Goal: Information Seeking & Learning: Learn about a topic

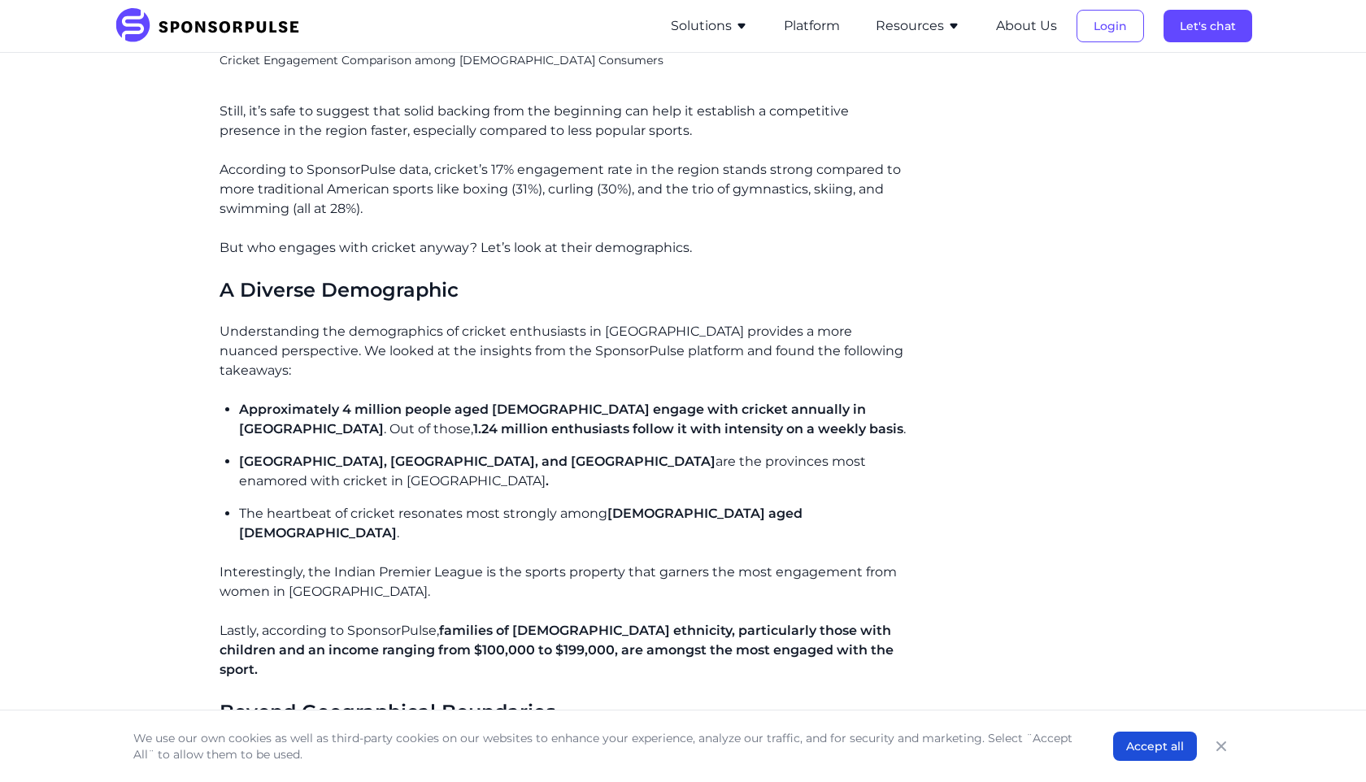
scroll to position [1780, 0]
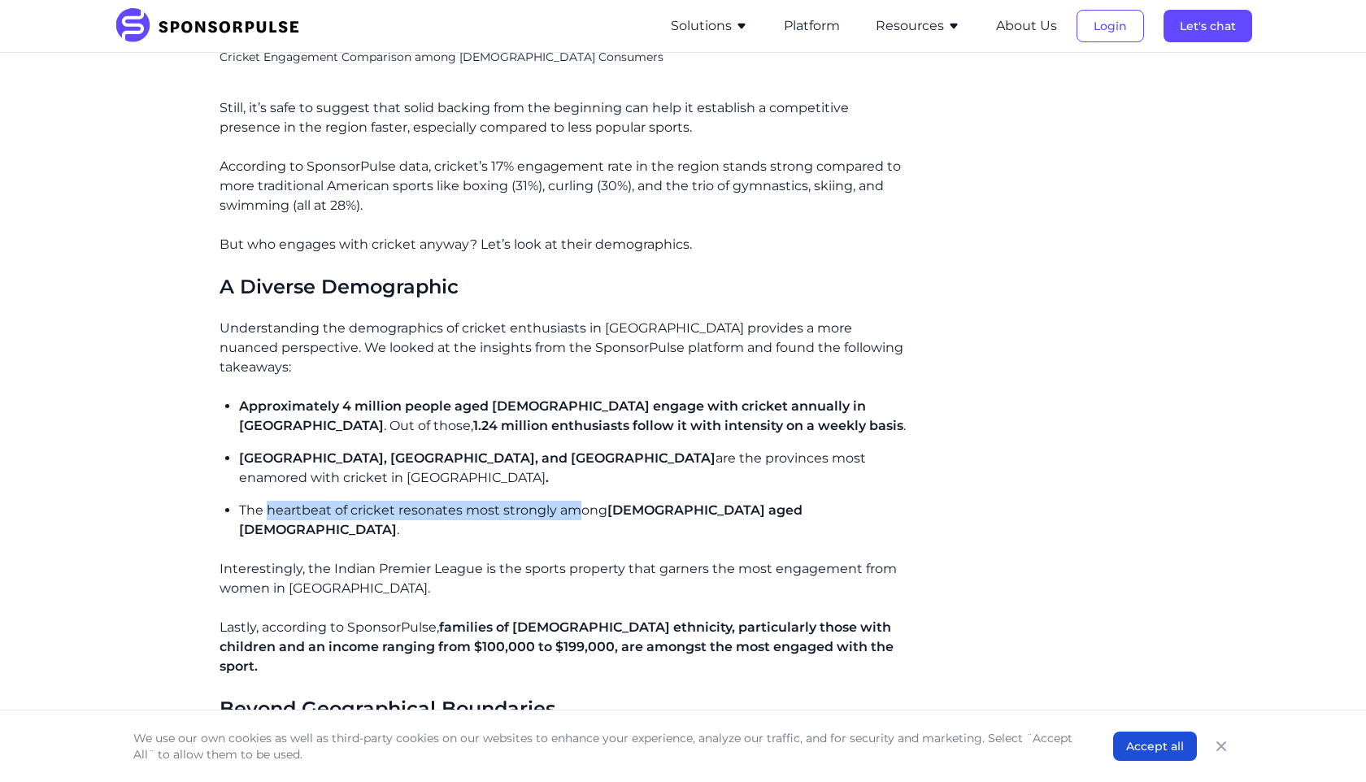
drag, startPoint x: 266, startPoint y: 452, endPoint x: 584, endPoint y: 450, distance: 317.9
click at [584, 501] on p "The heartbeat of cricket resonates most strongly among [DEMOGRAPHIC_DATA] aged …" at bounding box center [575, 520] width 672 height 39
drag, startPoint x: 245, startPoint y: 449, endPoint x: 675, endPoint y: 448, distance: 430.1
click at [675, 501] on p "The heartbeat of cricket resonates most strongly among [DEMOGRAPHIC_DATA] aged …" at bounding box center [575, 520] width 672 height 39
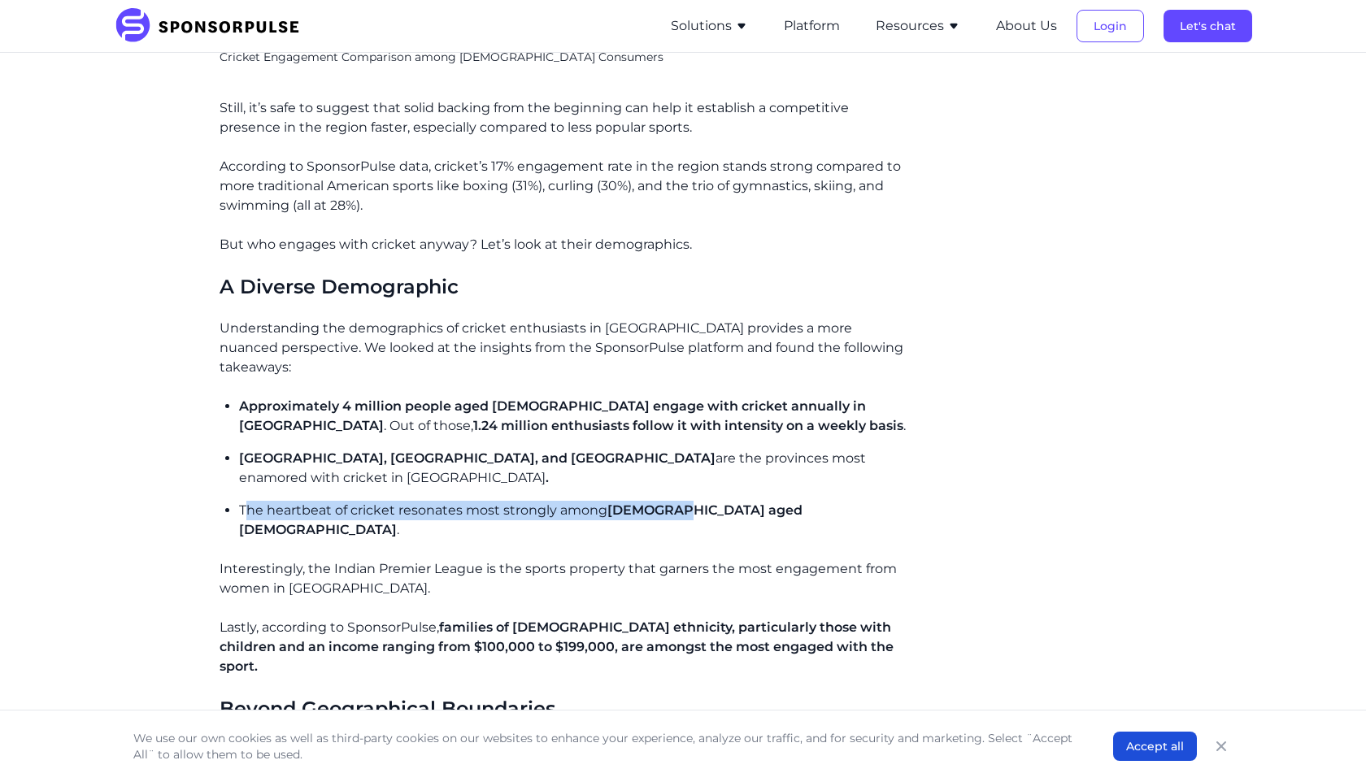
click at [675, 502] on span "[DEMOGRAPHIC_DATA] aged [DEMOGRAPHIC_DATA]" at bounding box center [520, 519] width 563 height 35
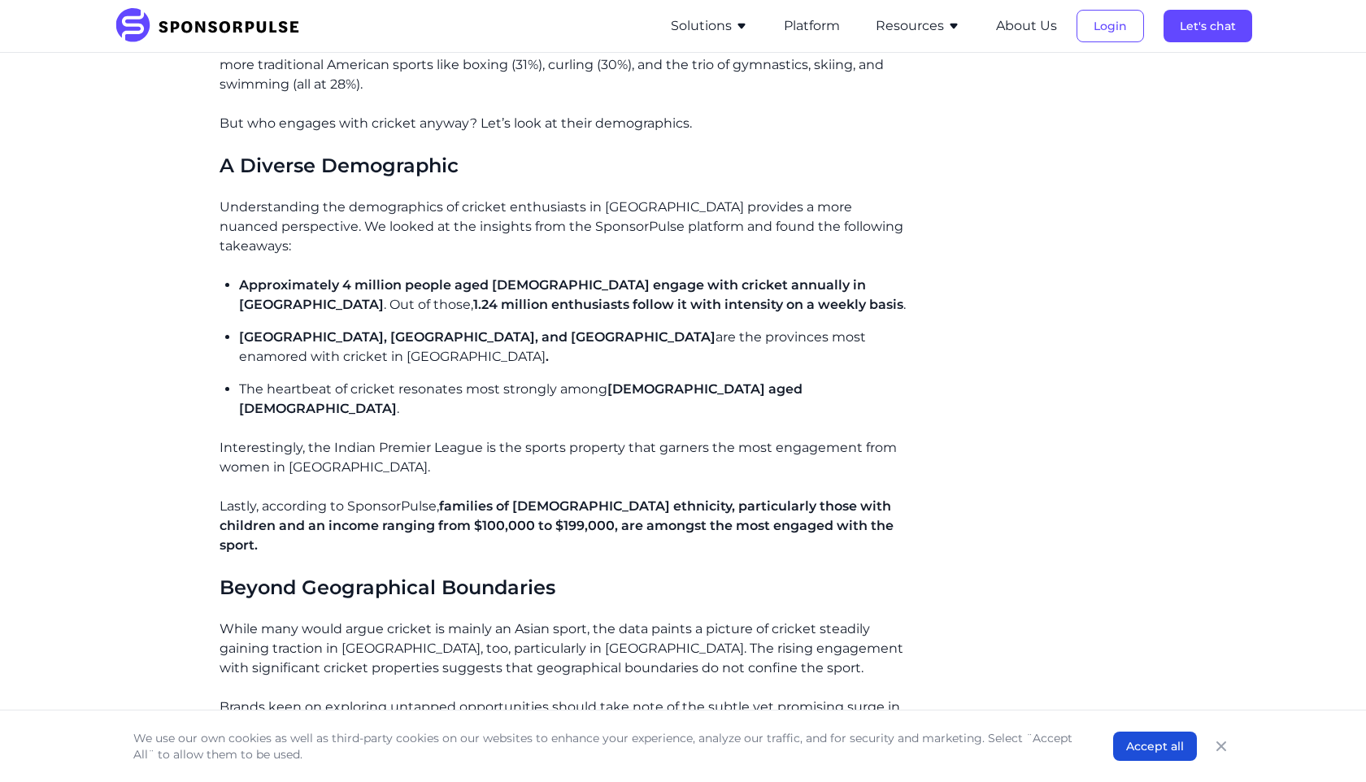
scroll to position [1918, 0]
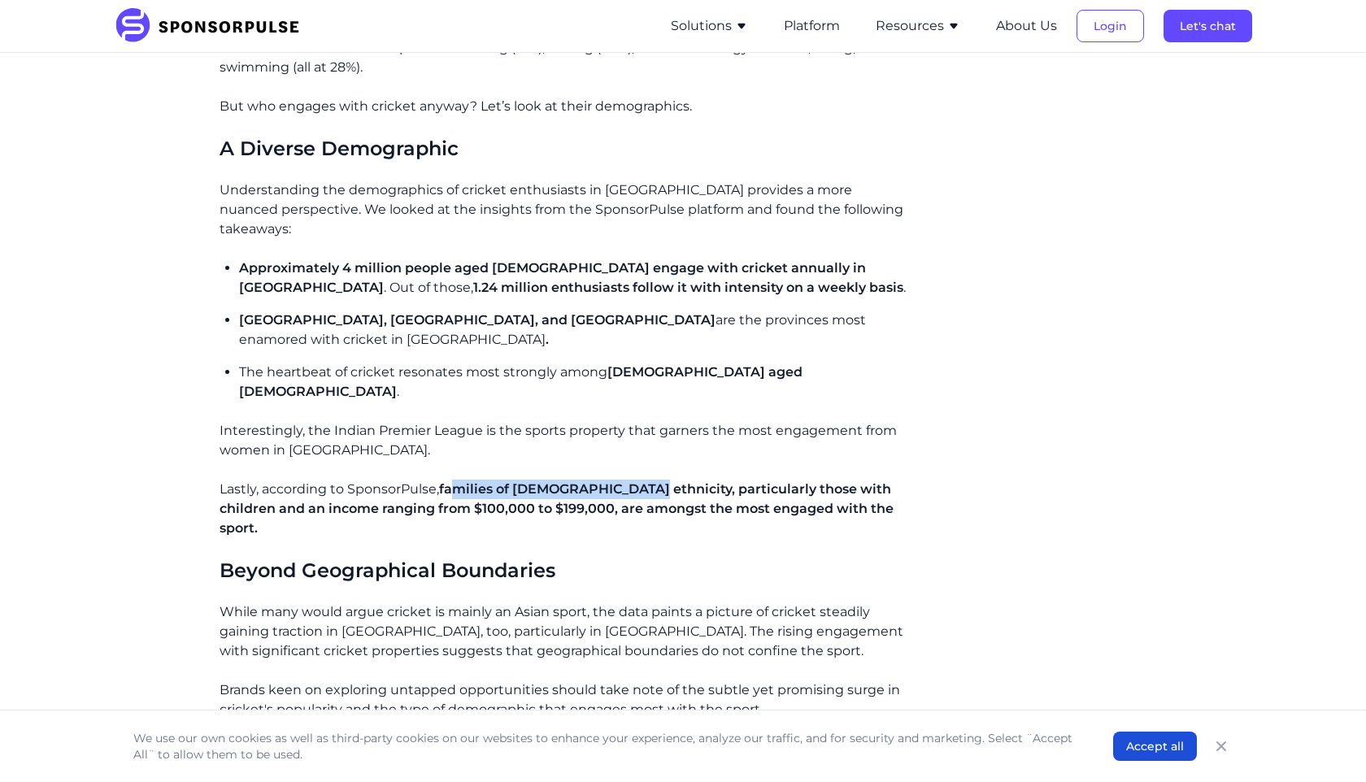
drag, startPoint x: 456, startPoint y: 418, endPoint x: 635, endPoint y: 418, distance: 178.9
click at [635, 481] on span "families of [DEMOGRAPHIC_DATA] ethnicity, particularly those with children and …" at bounding box center [557, 508] width 674 height 54
drag, startPoint x: 532, startPoint y: 430, endPoint x: 734, endPoint y: 428, distance: 202.4
click at [734, 481] on span "families of [DEMOGRAPHIC_DATA] ethnicity, particularly those with children and …" at bounding box center [557, 508] width 674 height 54
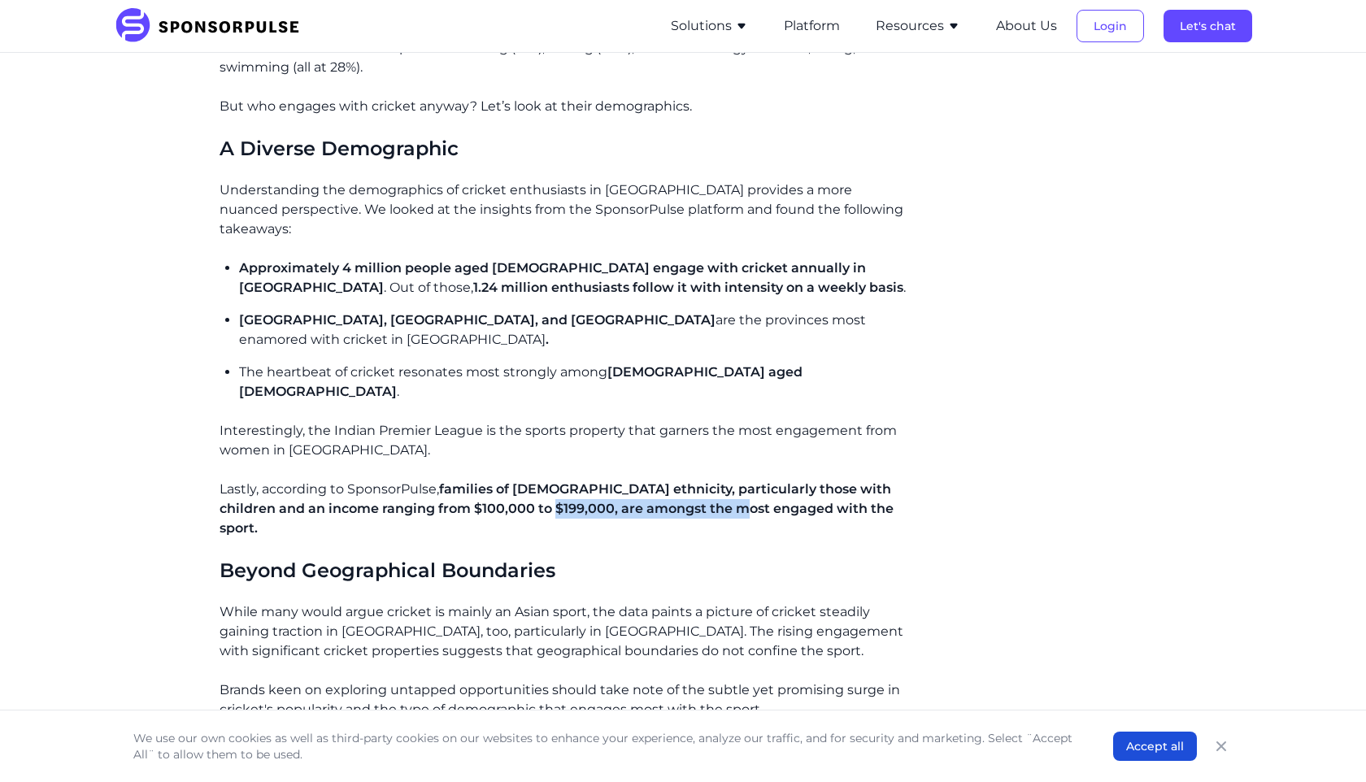
click at [734, 481] on span "families of [DEMOGRAPHIC_DATA] ethnicity, particularly those with children and …" at bounding box center [557, 508] width 674 height 54
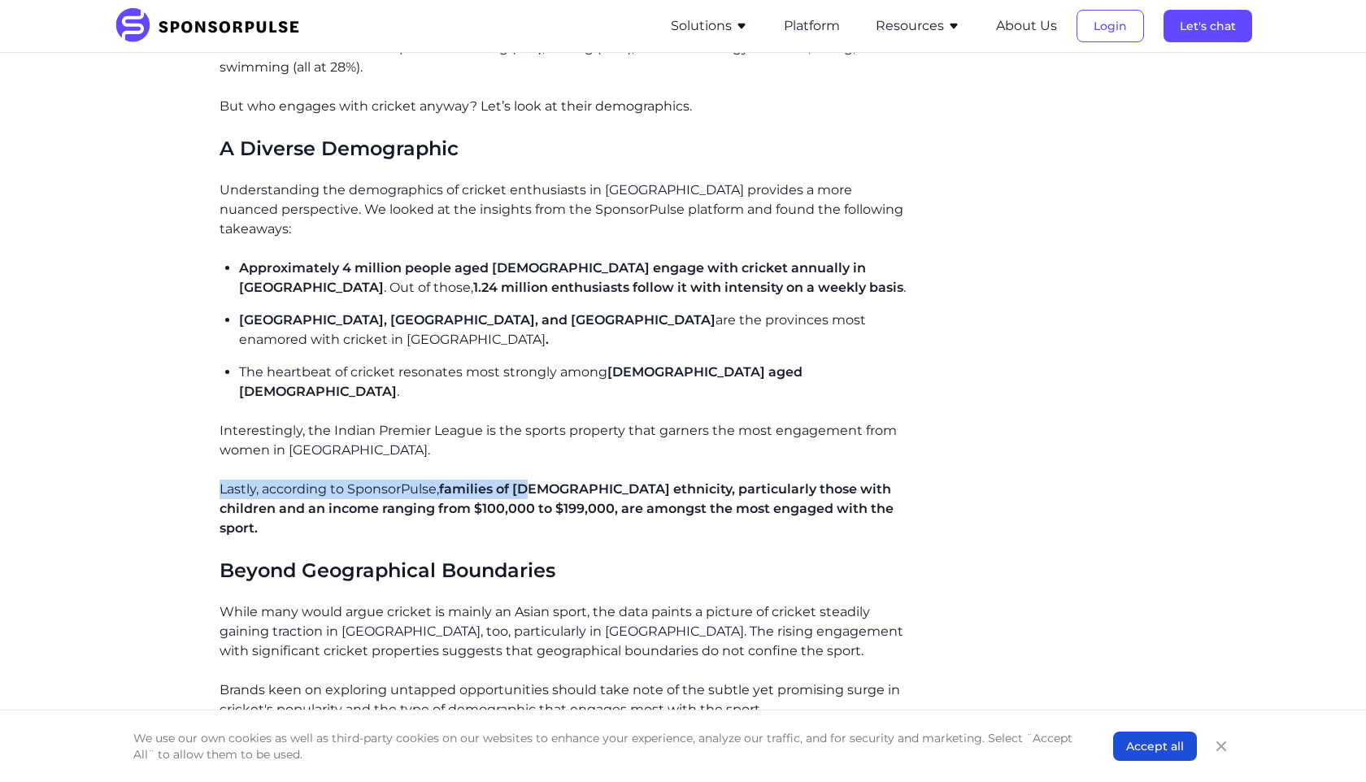
drag, startPoint x: 219, startPoint y: 411, endPoint x: 541, endPoint y: 411, distance: 322.8
click at [541, 481] on span "families of [DEMOGRAPHIC_DATA] ethnicity, particularly those with children and …" at bounding box center [557, 508] width 674 height 54
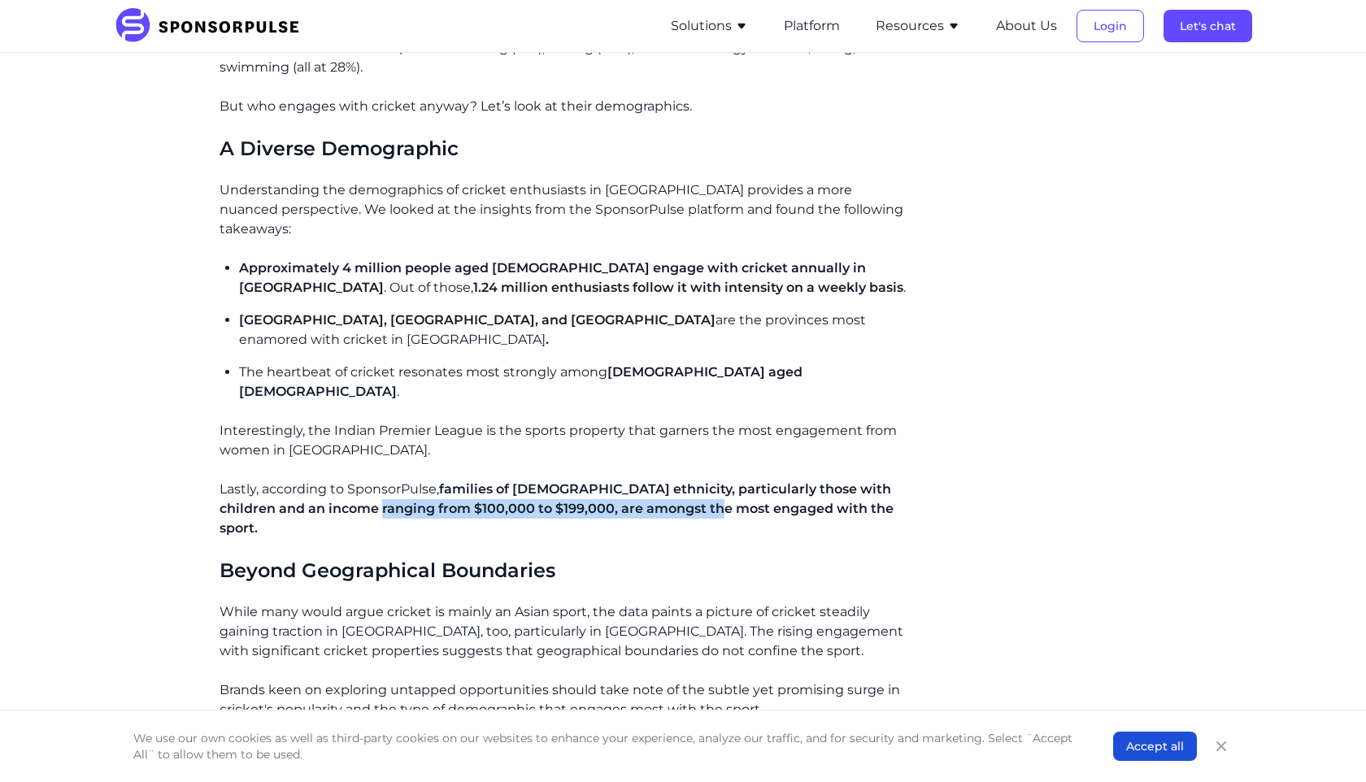
drag, startPoint x: 368, startPoint y: 431, endPoint x: 725, endPoint y: 429, distance: 356.9
click at [723, 481] on span "families of [DEMOGRAPHIC_DATA] ethnicity, particularly those with children and …" at bounding box center [557, 508] width 674 height 54
click at [725, 481] on span "families of [DEMOGRAPHIC_DATA] ethnicity, particularly those with children and …" at bounding box center [557, 508] width 674 height 54
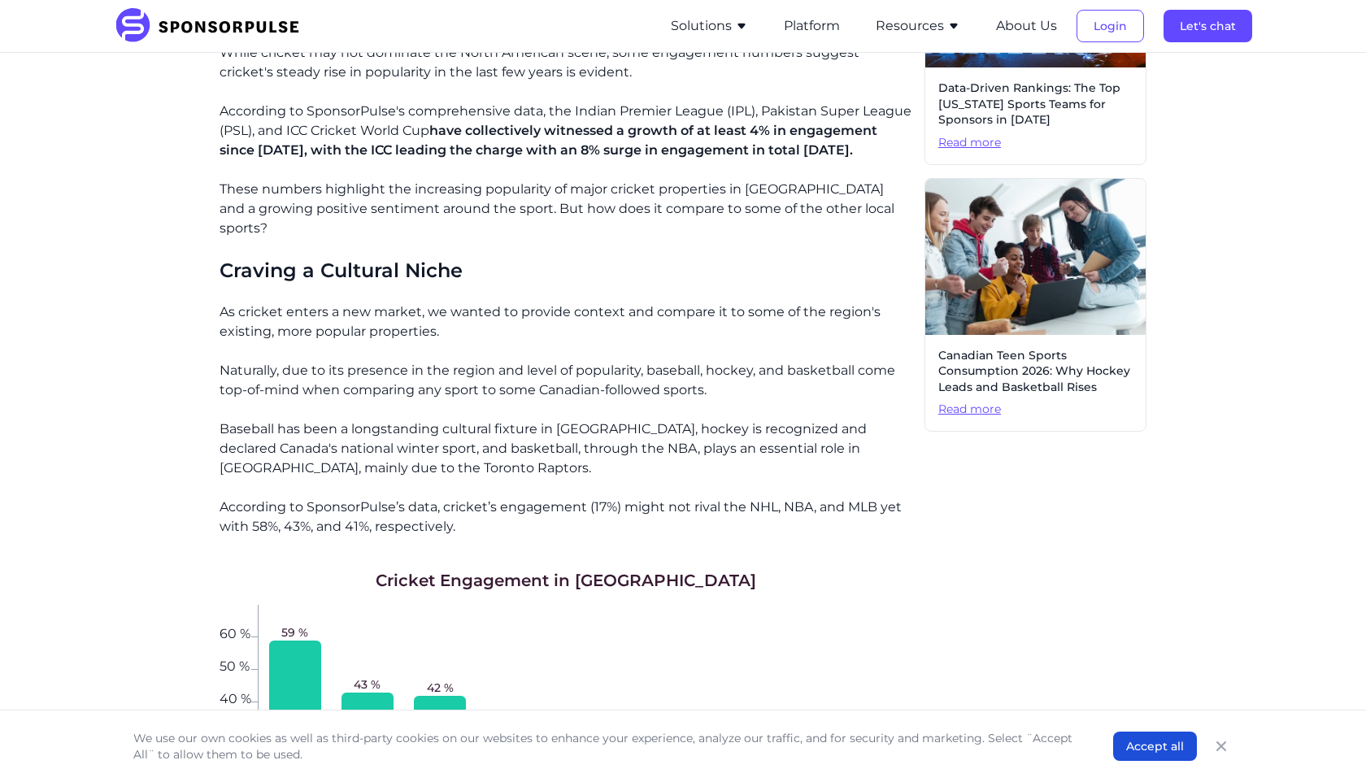
scroll to position [730, 0]
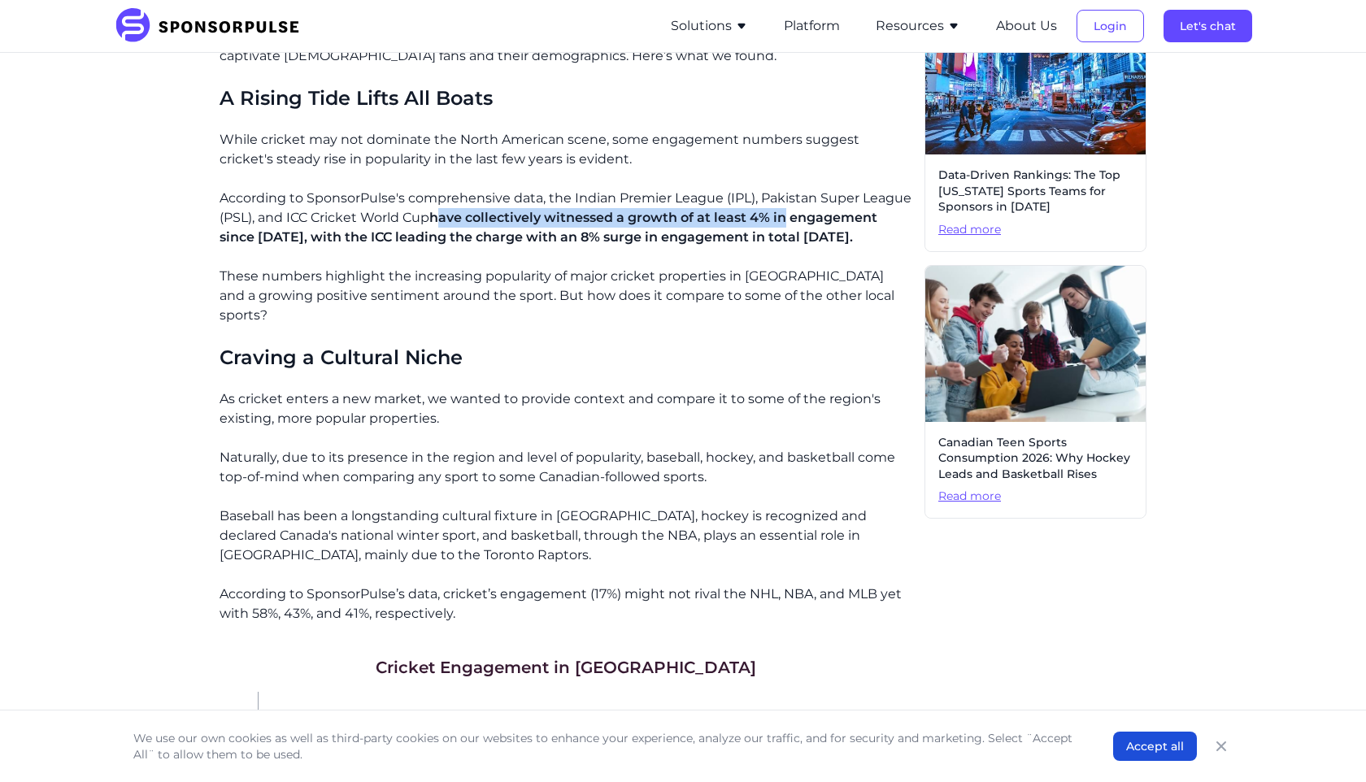
drag, startPoint x: 442, startPoint y: 219, endPoint x: 789, endPoint y: 215, distance: 347.2
click at [789, 215] on span "have collectively witnessed a growth of at least 4% in engagement since [DATE],…" at bounding box center [549, 227] width 658 height 35
drag, startPoint x: 598, startPoint y: 216, endPoint x: 824, endPoint y: 224, distance: 226.2
click at [824, 224] on span "have collectively witnessed a growth of at least 4% in engagement since [DATE],…" at bounding box center [549, 227] width 658 height 35
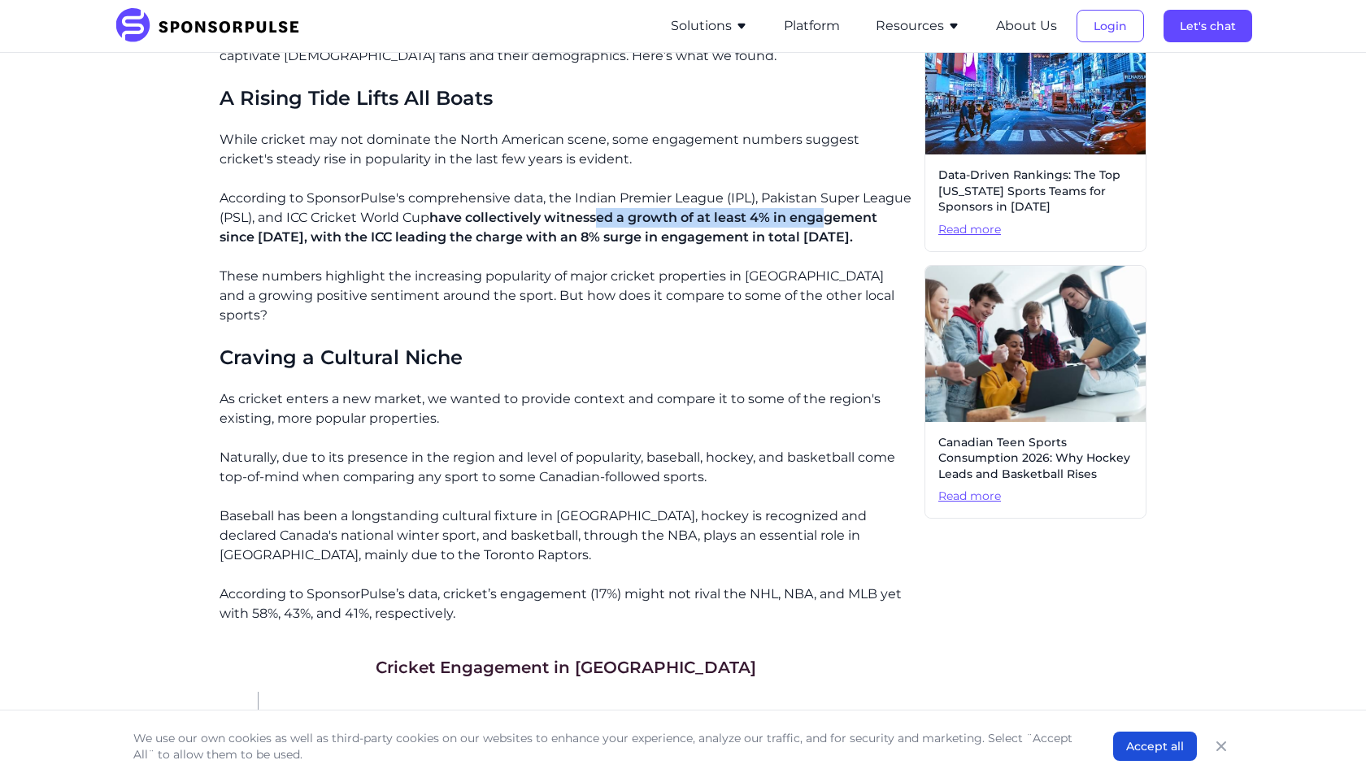
click at [824, 224] on span "have collectively witnessed a growth of at least 4% in engagement since [DATE],…" at bounding box center [549, 227] width 658 height 35
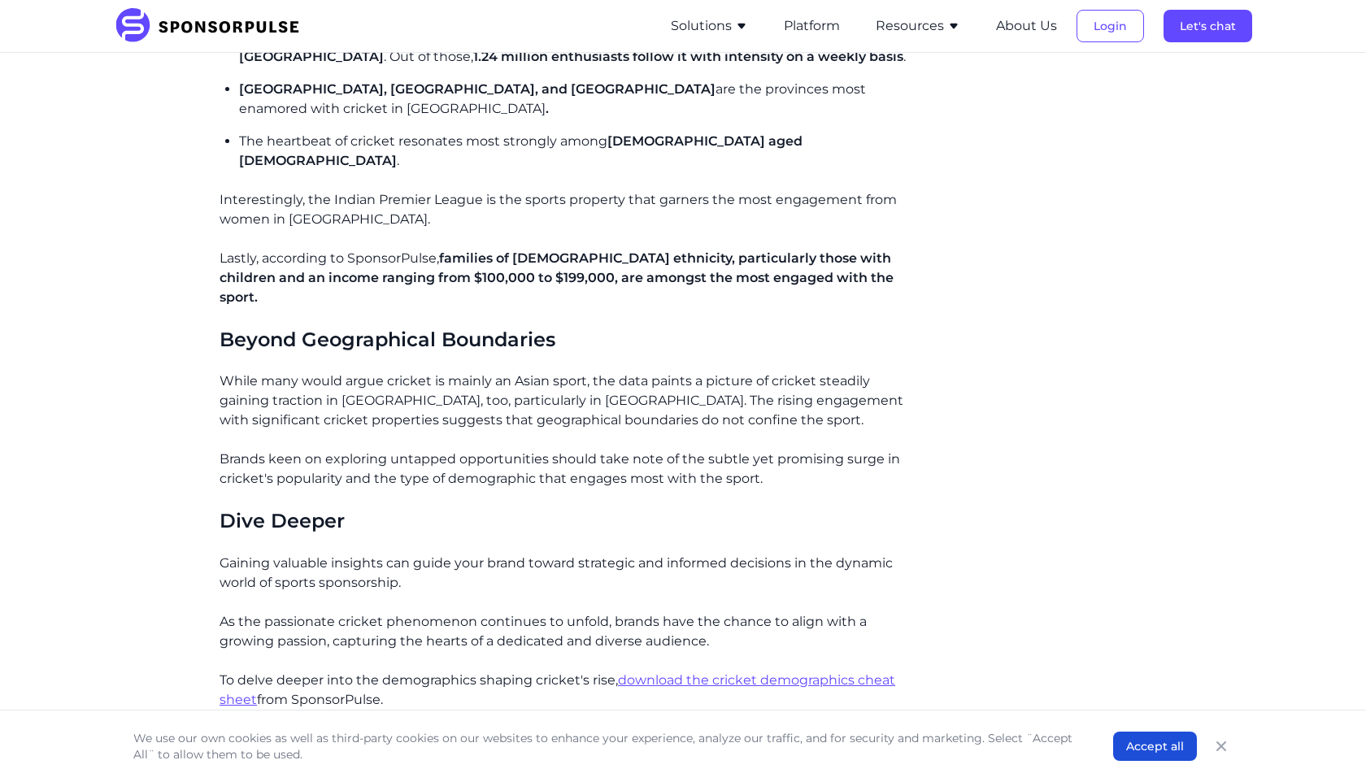
scroll to position [2148, 0]
drag, startPoint x: 228, startPoint y: 285, endPoint x: 455, endPoint y: 285, distance: 226.8
click at [455, 372] on p "While many would argue cricket is mainly an Asian sport, the data paints a pict…" at bounding box center [566, 401] width 692 height 59
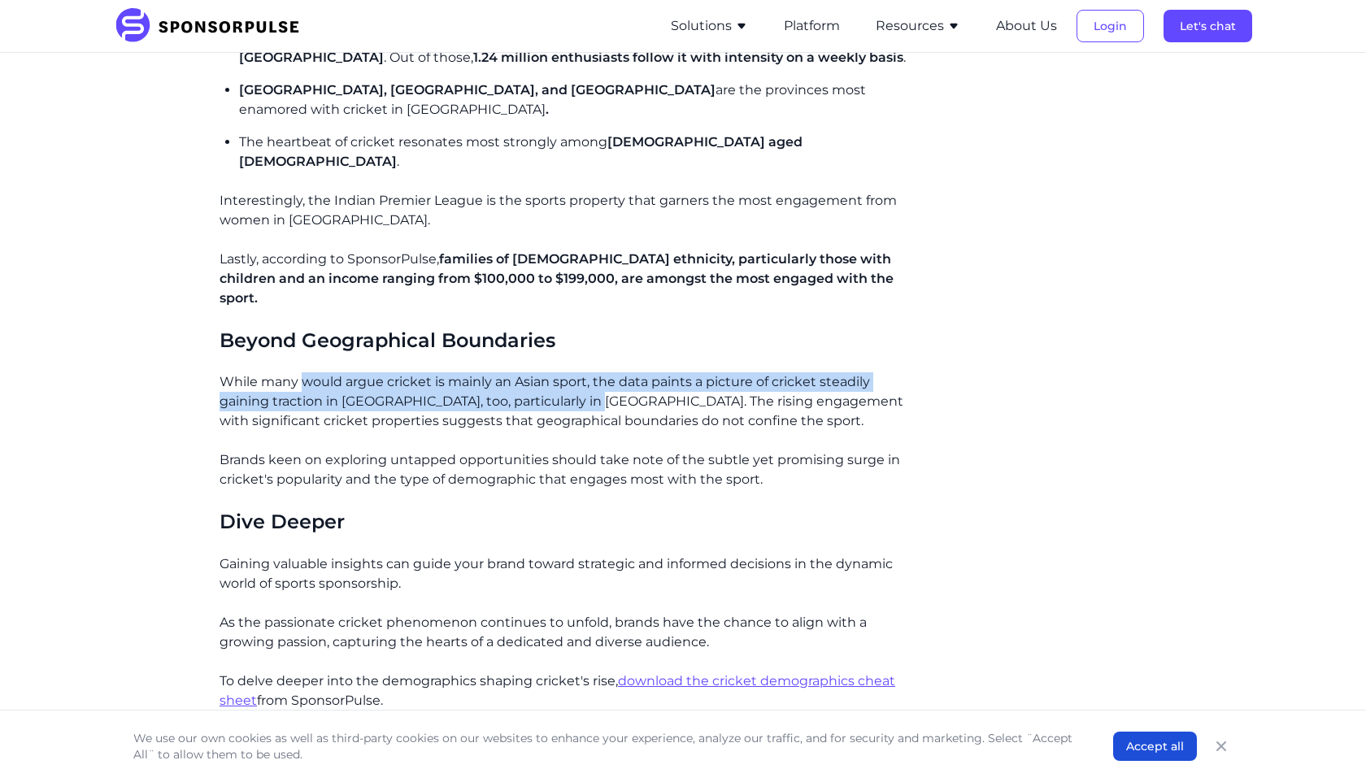
drag, startPoint x: 306, startPoint y: 286, endPoint x: 598, endPoint y: 295, distance: 292.0
click at [598, 372] on p "While many would argue cricket is mainly an Asian sport, the data paints a pict…" at bounding box center [566, 401] width 692 height 59
drag, startPoint x: 615, startPoint y: 285, endPoint x: 725, endPoint y: 302, distance: 112.0
click at [725, 372] on p "While many would argue cricket is mainly an Asian sport, the data paints a pict…" at bounding box center [566, 401] width 692 height 59
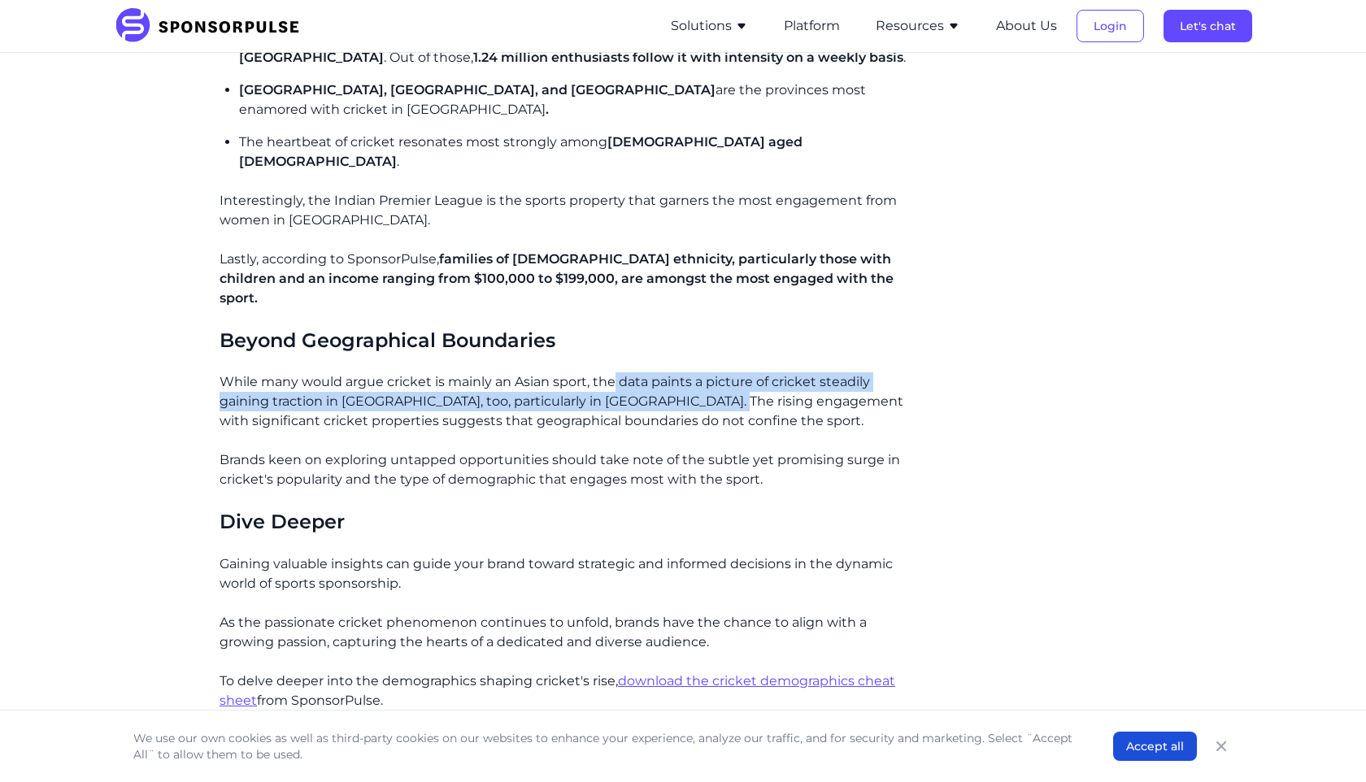
click at [725, 372] on p "While many would argue cricket is mainly an Asian sport, the data paints a pict…" at bounding box center [566, 401] width 692 height 59
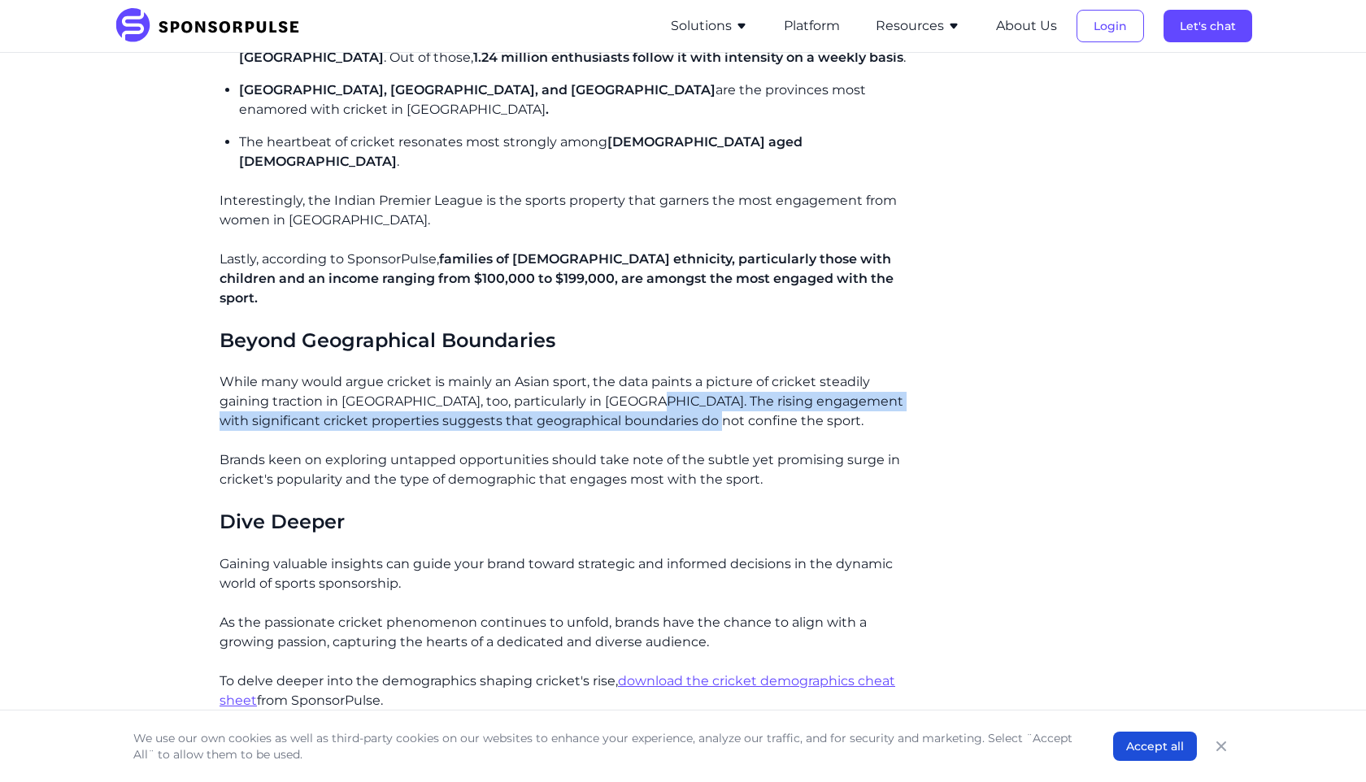
drag, startPoint x: 643, startPoint y: 305, endPoint x: 718, endPoint y: 327, distance: 77.9
click at [718, 372] on p "While many would argue cricket is mainly an Asian sport, the data paints a pict…" at bounding box center [566, 401] width 692 height 59
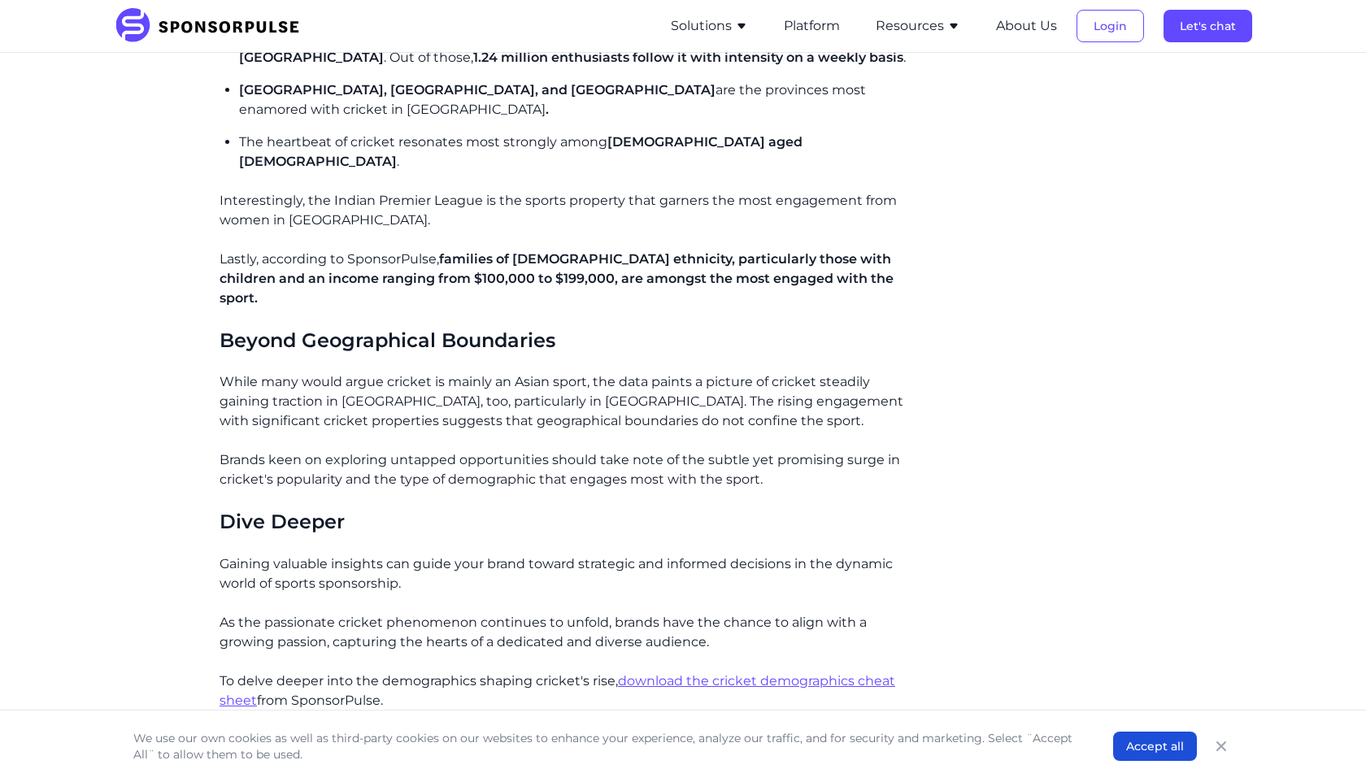
click at [718, 372] on p "While many would argue cricket is mainly an Asian sport, the data paints a pict…" at bounding box center [566, 401] width 692 height 59
drag, startPoint x: 398, startPoint y: 325, endPoint x: 663, endPoint y: 325, distance: 265.0
click at [660, 372] on p "While many would argue cricket is mainly an Asian sport, the data paints a pict…" at bounding box center [566, 401] width 692 height 59
click at [663, 372] on p "While many would argue cricket is mainly an Asian sport, the data paints a pict…" at bounding box center [566, 401] width 692 height 59
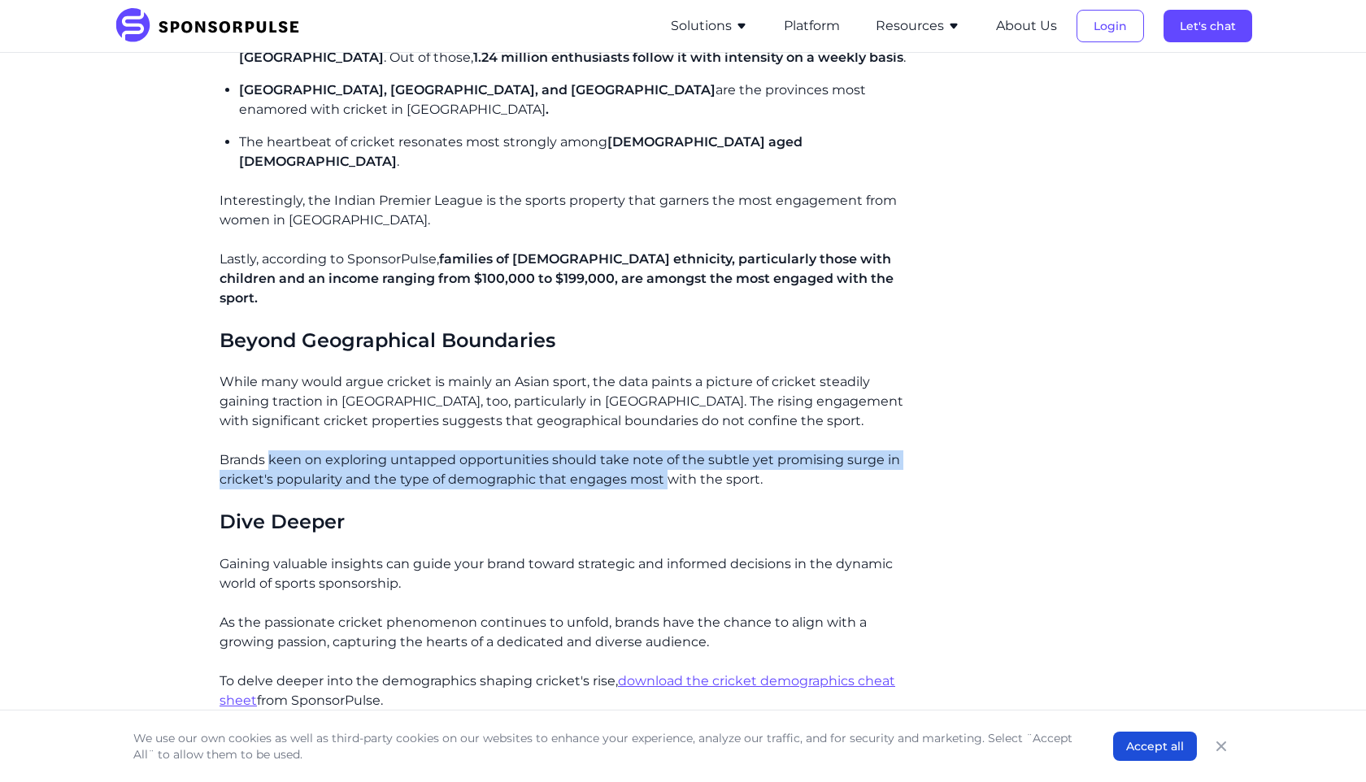
drag, startPoint x: 271, startPoint y: 367, endPoint x: 669, endPoint y: 379, distance: 398.5
click at [669, 450] on p "Brands keen on exploring untapped opportunities should take note of the subtle …" at bounding box center [566, 469] width 692 height 39
click at [667, 450] on p "Brands keen on exploring untapped opportunities should take note of the subtle …" at bounding box center [566, 469] width 692 height 39
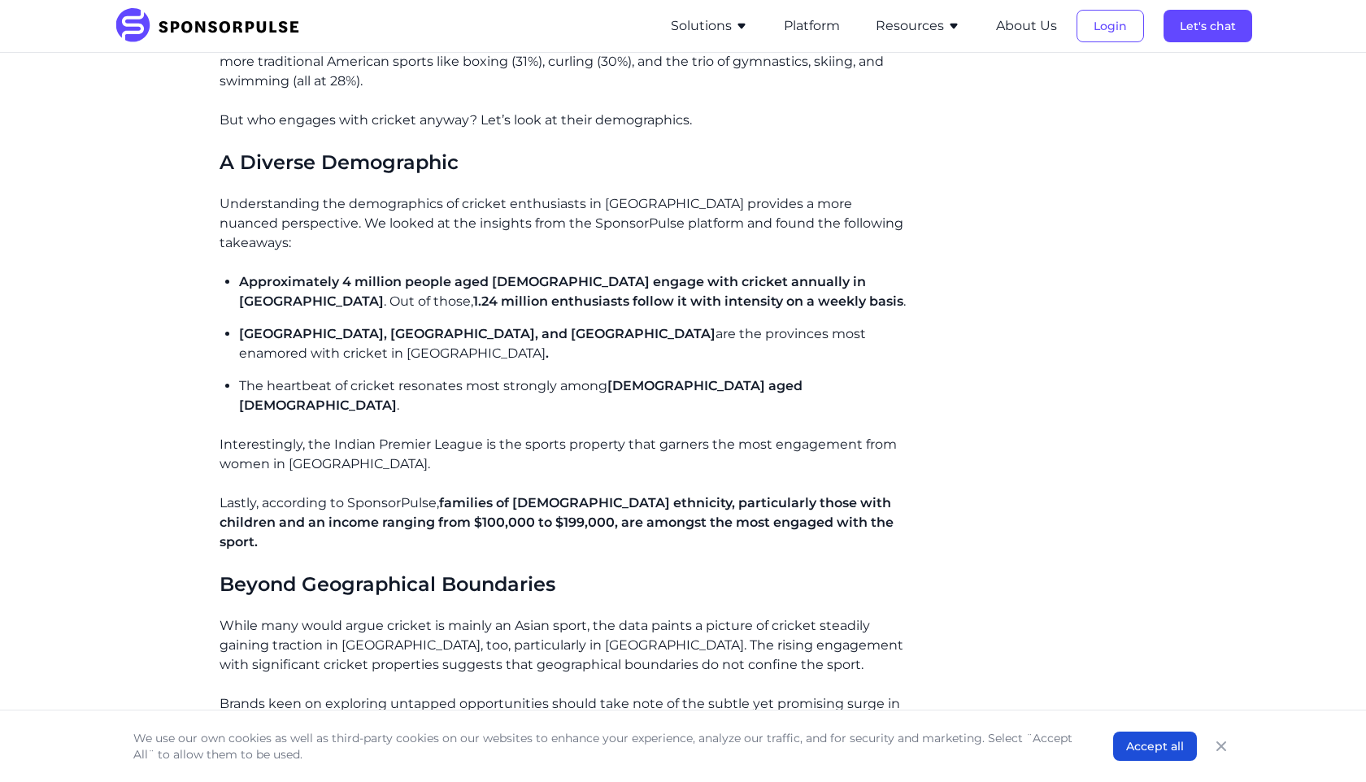
scroll to position [1903, 0]
drag, startPoint x: 444, startPoint y: 367, endPoint x: 711, endPoint y: 367, distance: 266.7
click at [711, 436] on p "Interestingly, the Indian Premier League is the sports property that garners th…" at bounding box center [566, 455] width 692 height 39
drag, startPoint x: 582, startPoint y: 367, endPoint x: 753, endPoint y: 369, distance: 170.7
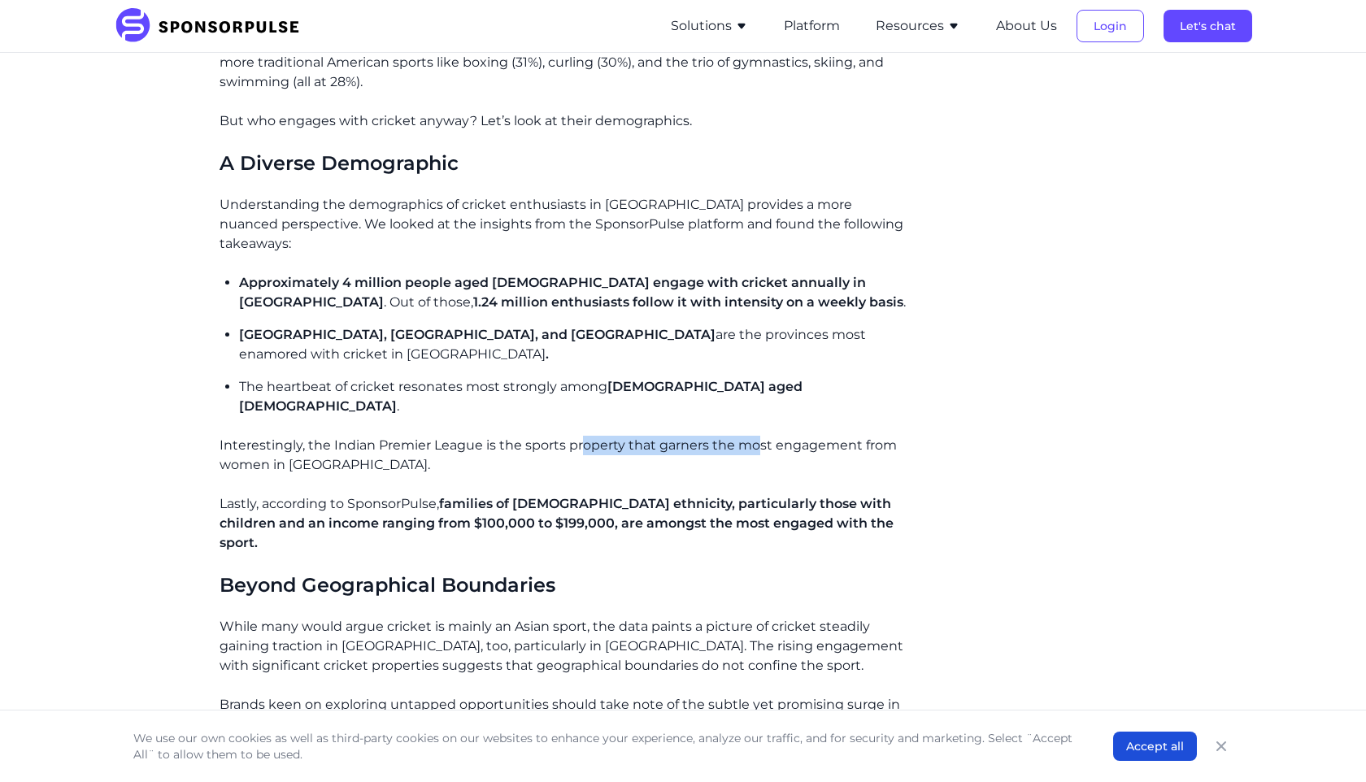
click at [753, 436] on p "Interestingly, the Indian Premier League is the sports property that garners th…" at bounding box center [566, 455] width 692 height 39
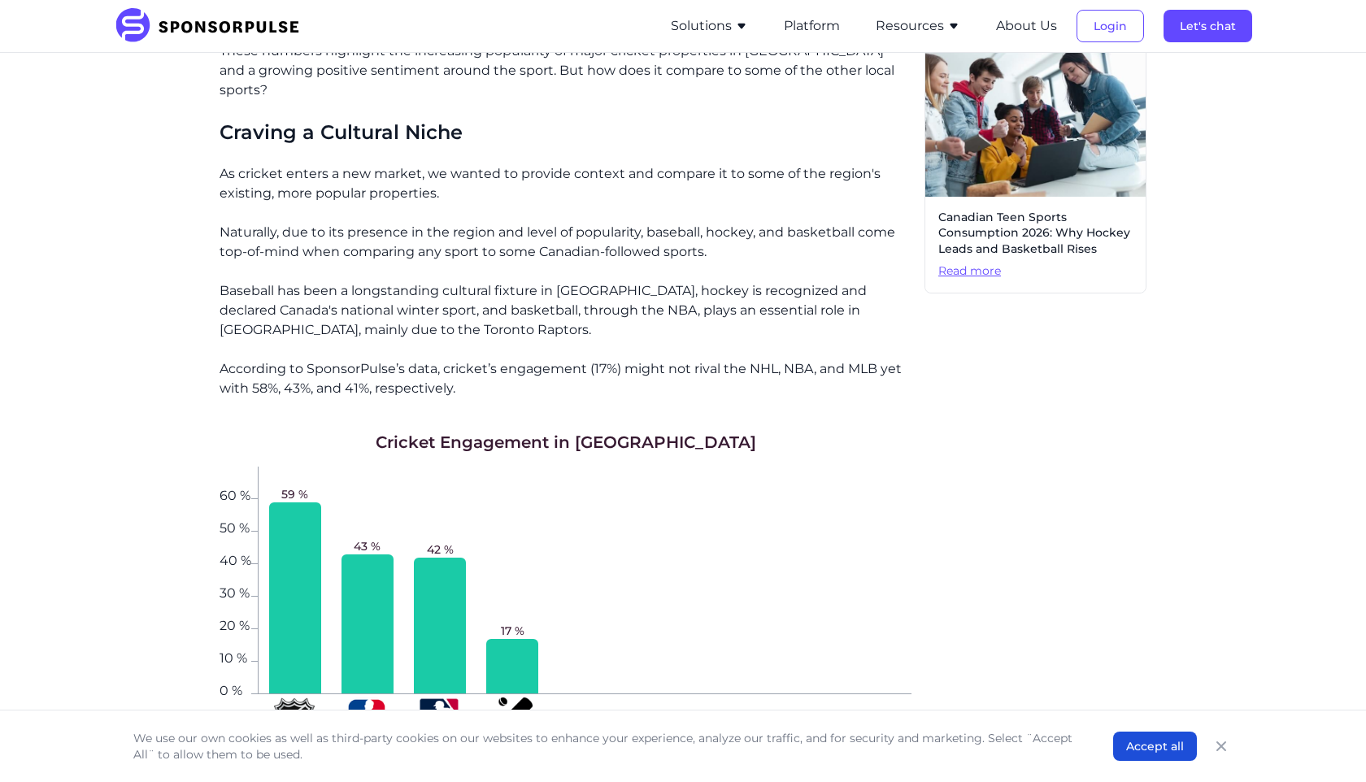
scroll to position [951, 0]
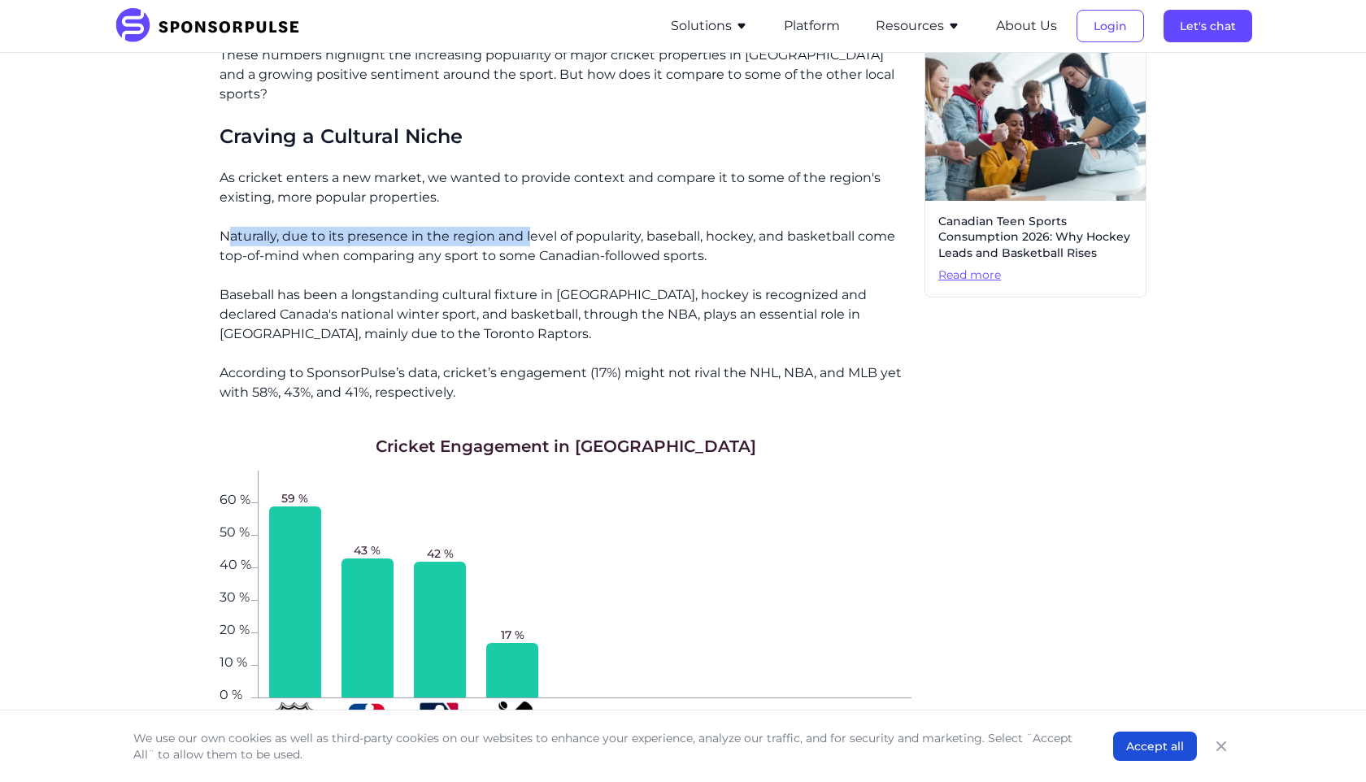
drag, startPoint x: 230, startPoint y: 218, endPoint x: 530, endPoint y: 217, distance: 300.0
click at [530, 227] on p "Naturally, due to its presence in the region and level of popularity, baseball,…" at bounding box center [566, 246] width 692 height 39
drag, startPoint x: 341, startPoint y: 217, endPoint x: 648, endPoint y: 224, distance: 307.4
click at [648, 227] on p "Naturally, due to its presence in the region and level of popularity, baseball,…" at bounding box center [566, 246] width 692 height 39
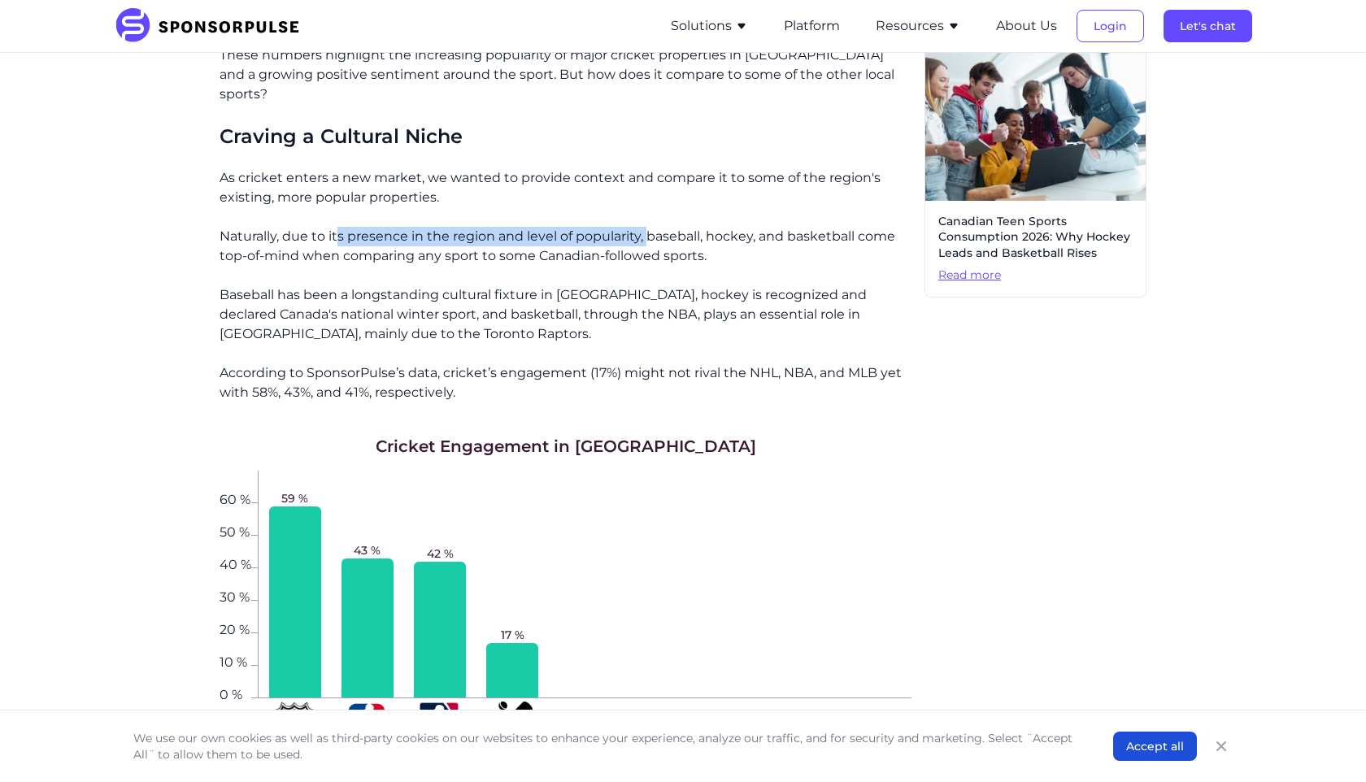
click at [648, 227] on p "Naturally, due to its presence in the region and level of popularity, baseball,…" at bounding box center [566, 246] width 692 height 39
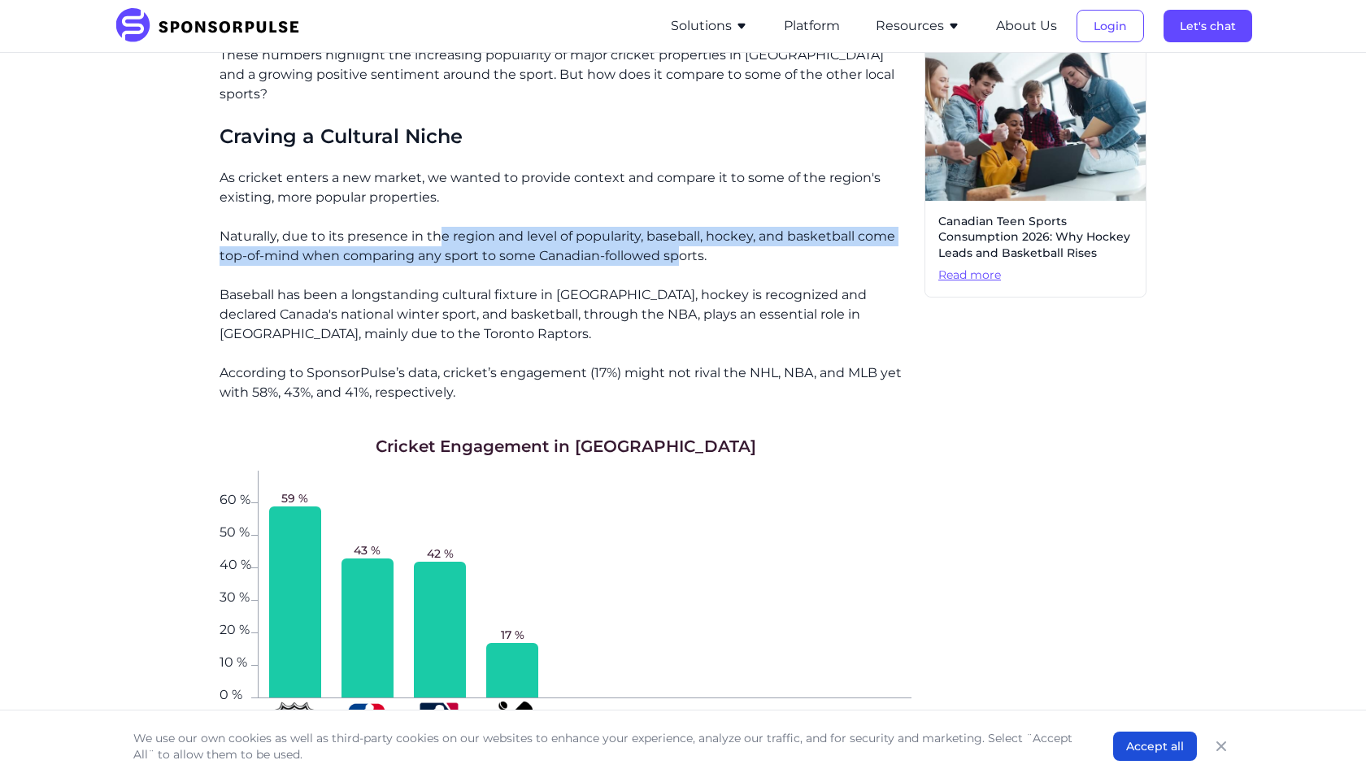
drag, startPoint x: 439, startPoint y: 223, endPoint x: 679, endPoint y: 233, distance: 240.0
click at [679, 233] on p "Naturally, due to its presence in the region and level of popularity, baseball,…" at bounding box center [566, 246] width 692 height 39
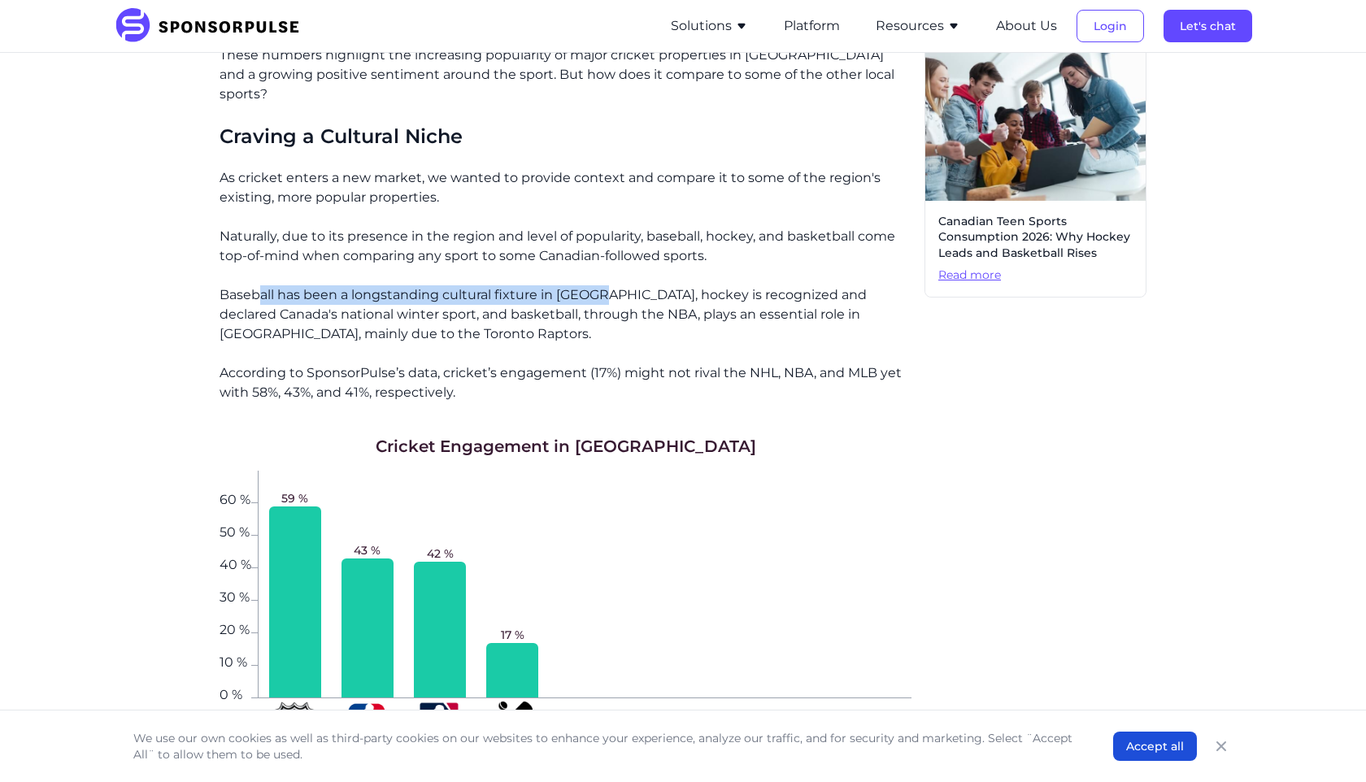
drag, startPoint x: 263, startPoint y: 273, endPoint x: 604, endPoint y: 272, distance: 340.6
click at [603, 285] on p "Baseball has been a longstanding cultural fixture in [GEOGRAPHIC_DATA], hockey …" at bounding box center [566, 314] width 692 height 59
click at [604, 285] on p "Baseball has been a longstanding cultural fixture in [GEOGRAPHIC_DATA], hockey …" at bounding box center [566, 314] width 692 height 59
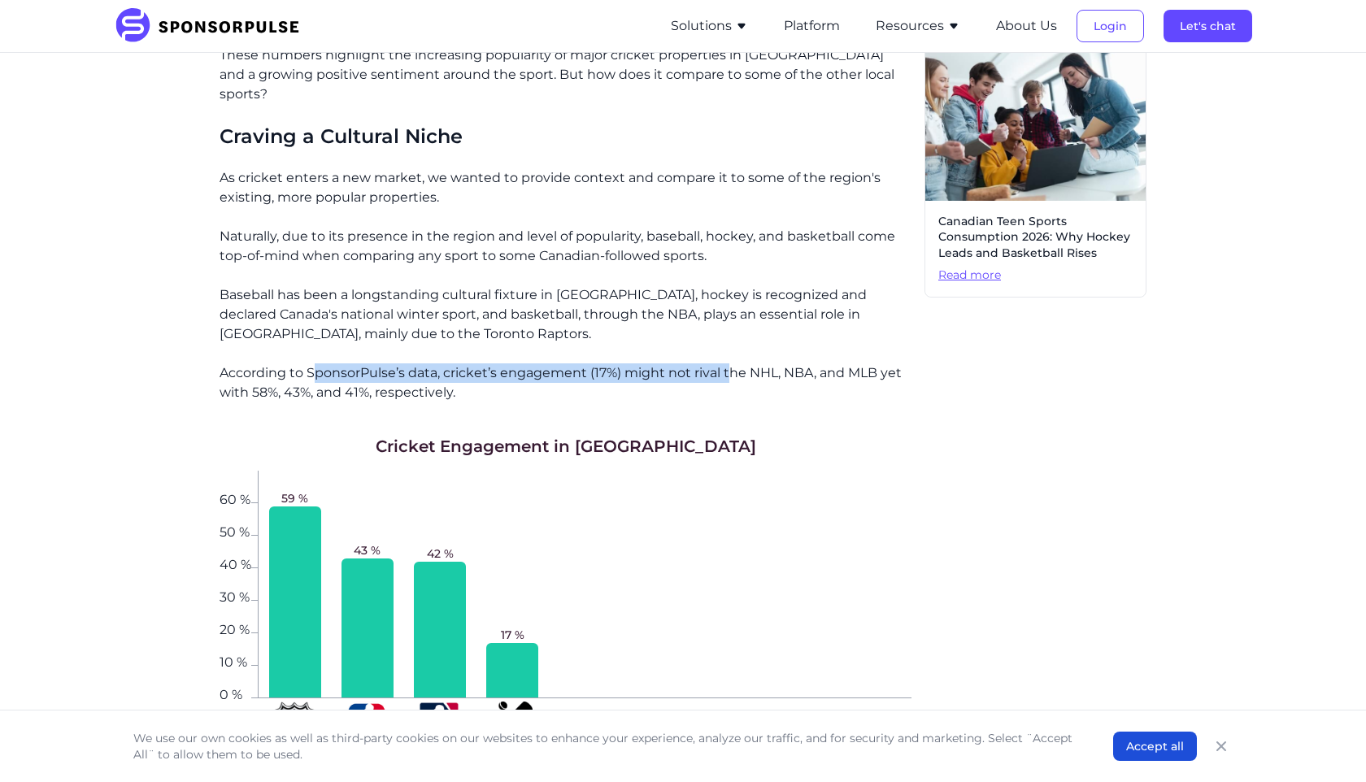
drag, startPoint x: 318, startPoint y: 357, endPoint x: 728, endPoint y: 354, distance: 410.6
click at [728, 363] on p "According to SponsorPulse’s data, cricket’s engagement (17%) might not rival th…" at bounding box center [566, 382] width 692 height 39
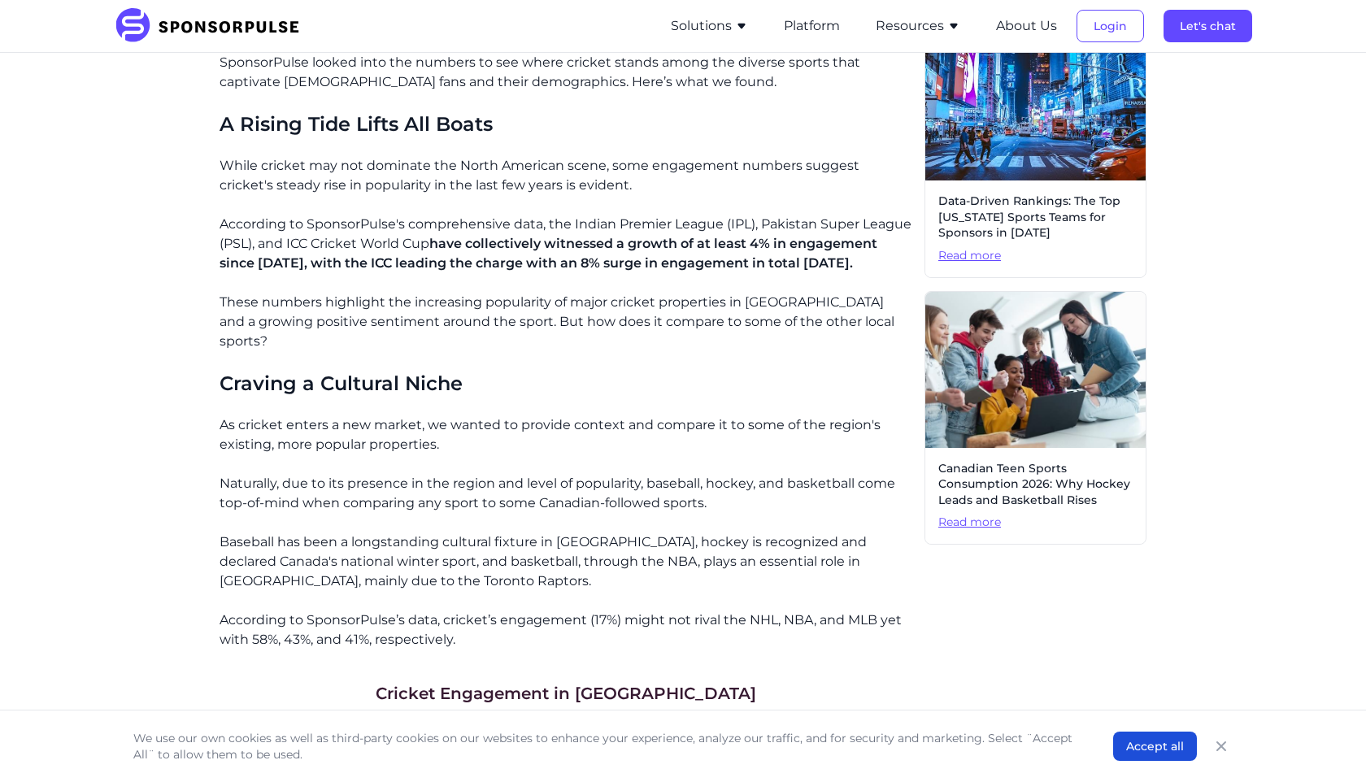
scroll to position [703, 0]
drag, startPoint x: 474, startPoint y: 242, endPoint x: 719, endPoint y: 244, distance: 245.5
click at [712, 243] on p "According to SponsorPulse's comprehensive data, the Indian Premier League (IPL)…" at bounding box center [566, 244] width 692 height 59
click at [719, 244] on span "have collectively witnessed a growth of at least 4% in engagement since [DATE],…" at bounding box center [549, 254] width 658 height 35
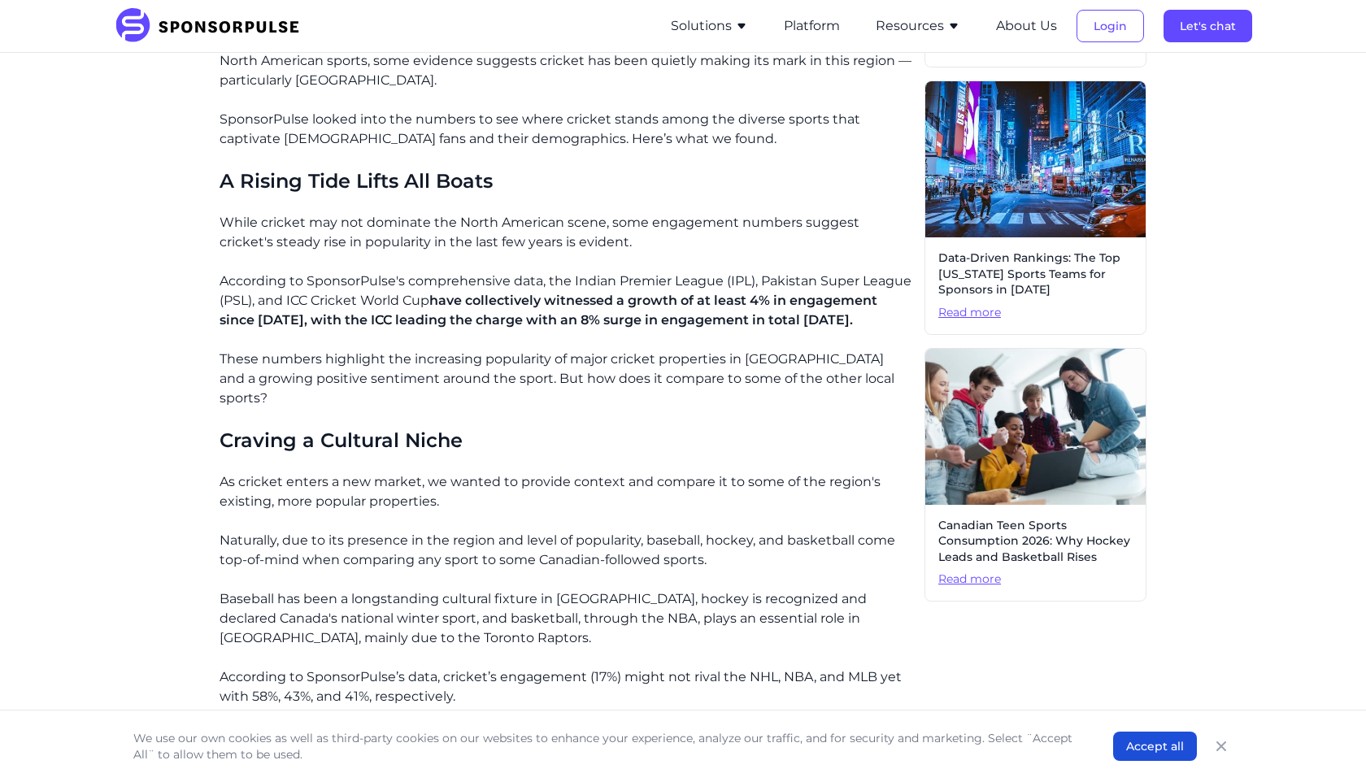
scroll to position [646, 0]
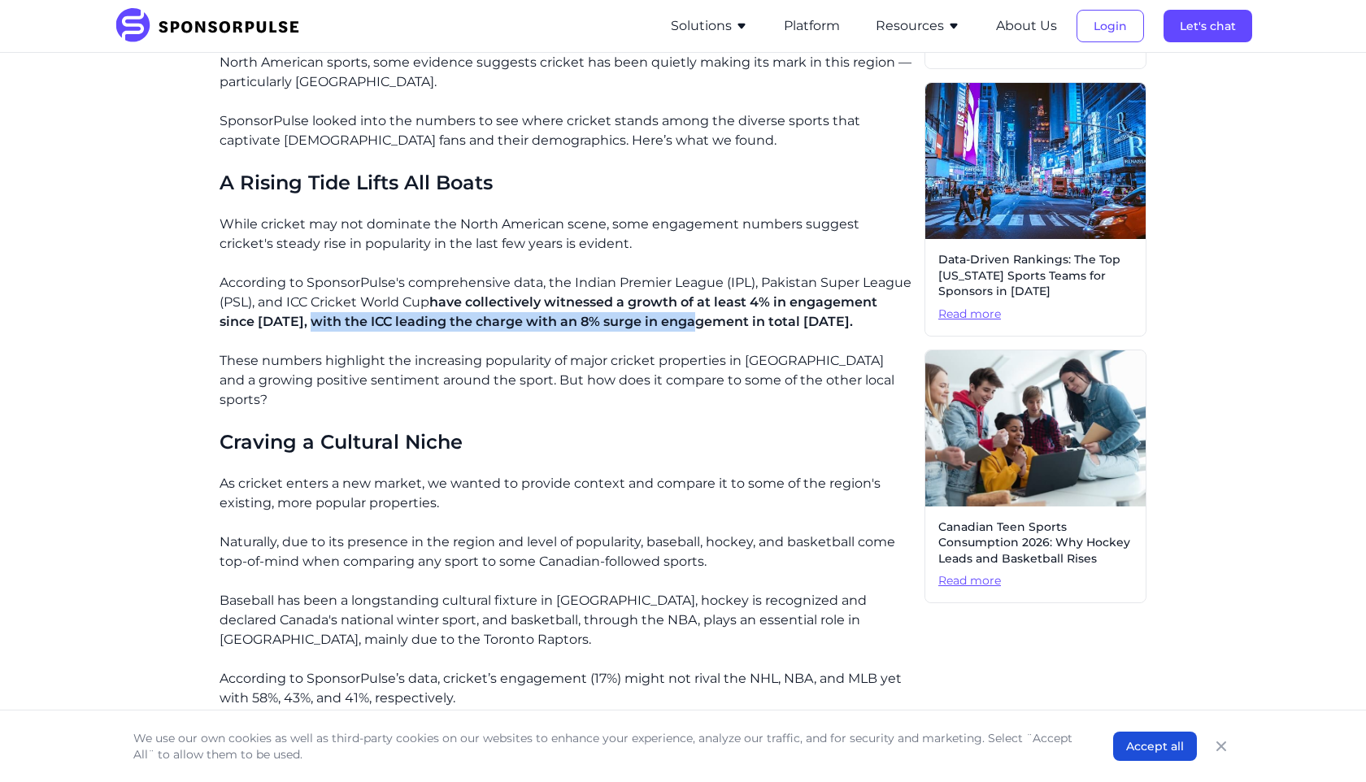
drag, startPoint x: 310, startPoint y: 324, endPoint x: 698, endPoint y: 320, distance: 387.8
click at [698, 320] on span "have collectively witnessed a growth of at least 4% in engagement since [DATE],…" at bounding box center [549, 311] width 658 height 35
drag, startPoint x: 409, startPoint y: 320, endPoint x: 762, endPoint y: 320, distance: 352.8
click at [762, 320] on span "have collectively witnessed a growth of at least 4% in engagement since [DATE],…" at bounding box center [549, 311] width 658 height 35
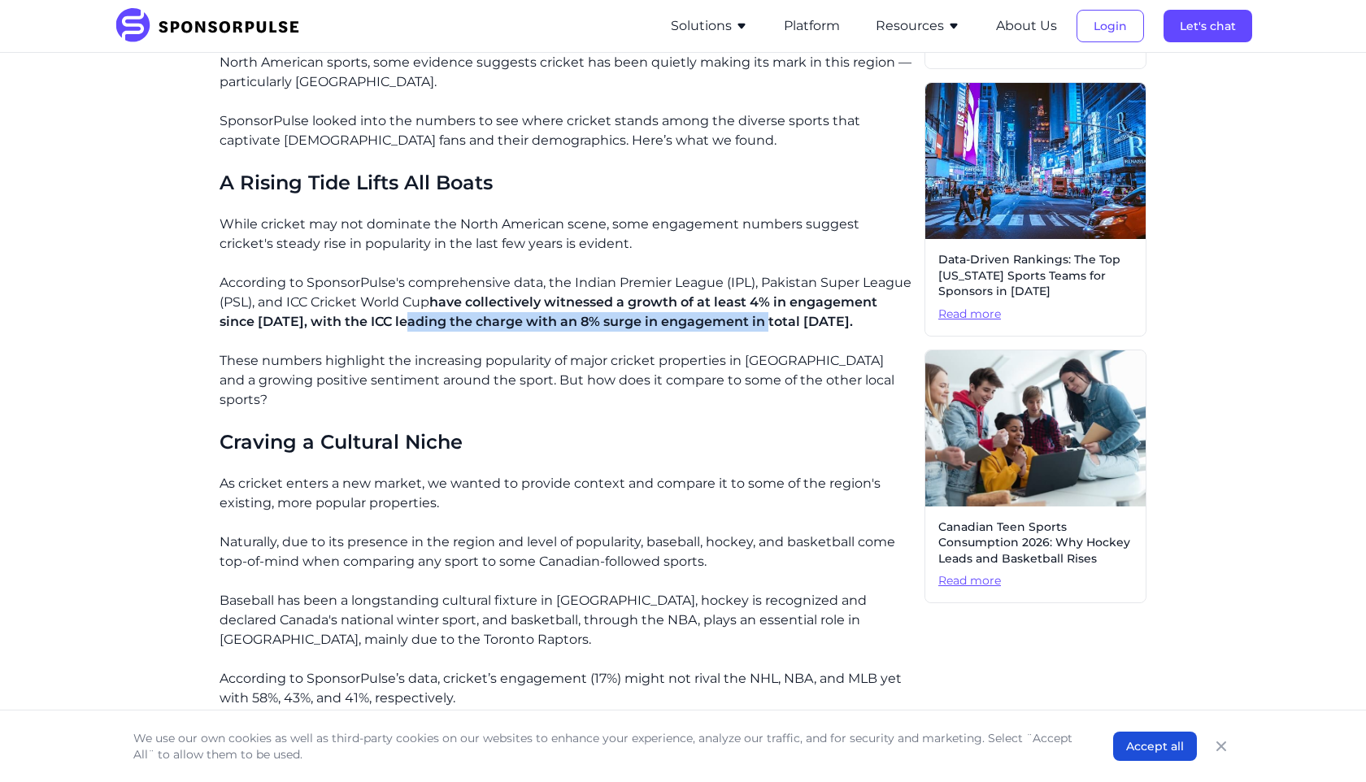
click at [762, 320] on span "have collectively witnessed a growth of at least 4% in engagement since [DATE],…" at bounding box center [549, 311] width 658 height 35
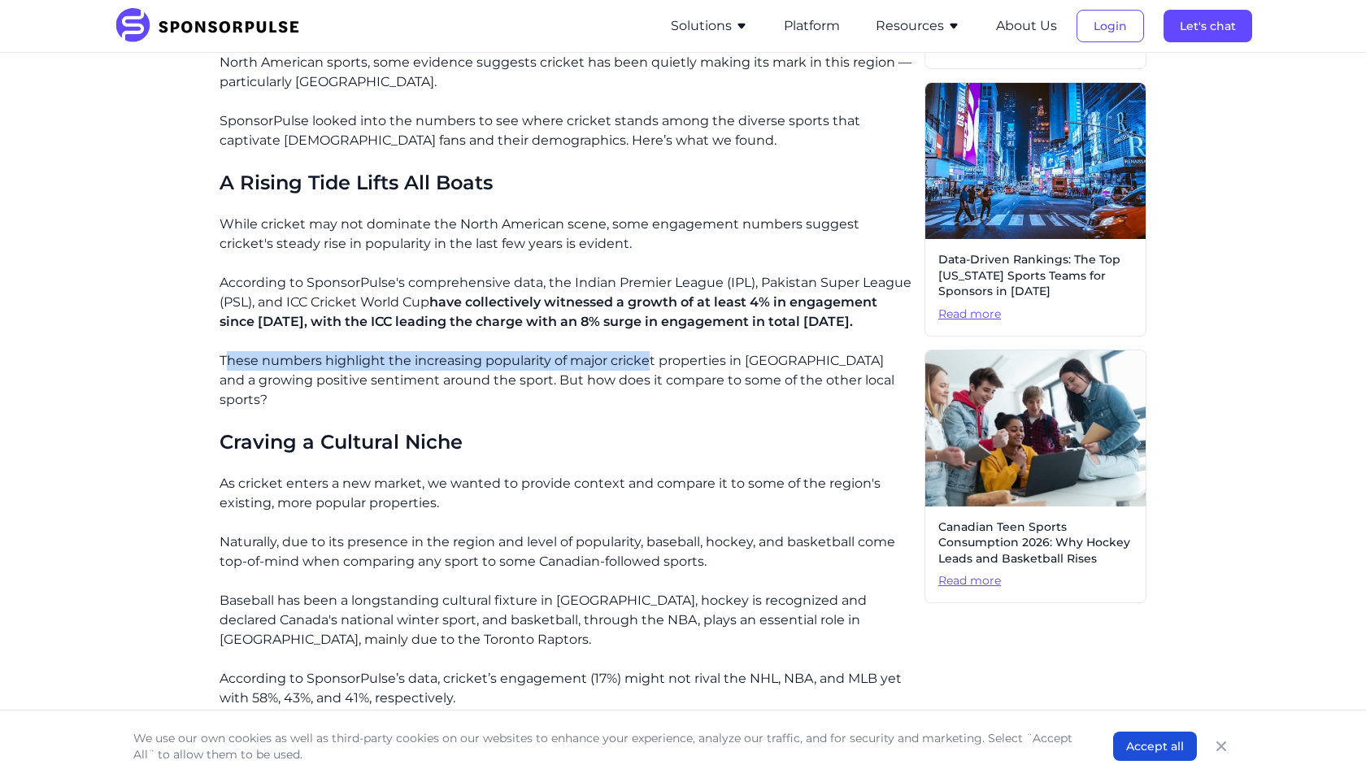
drag, startPoint x: 228, startPoint y: 359, endPoint x: 654, endPoint y: 363, distance: 426.8
click at [656, 363] on p "These numbers highlight the increasing popularity of major cricket properties i…" at bounding box center [566, 380] width 692 height 59
click at [654, 363] on p "These numbers highlight the increasing popularity of major cricket properties i…" at bounding box center [566, 380] width 692 height 59
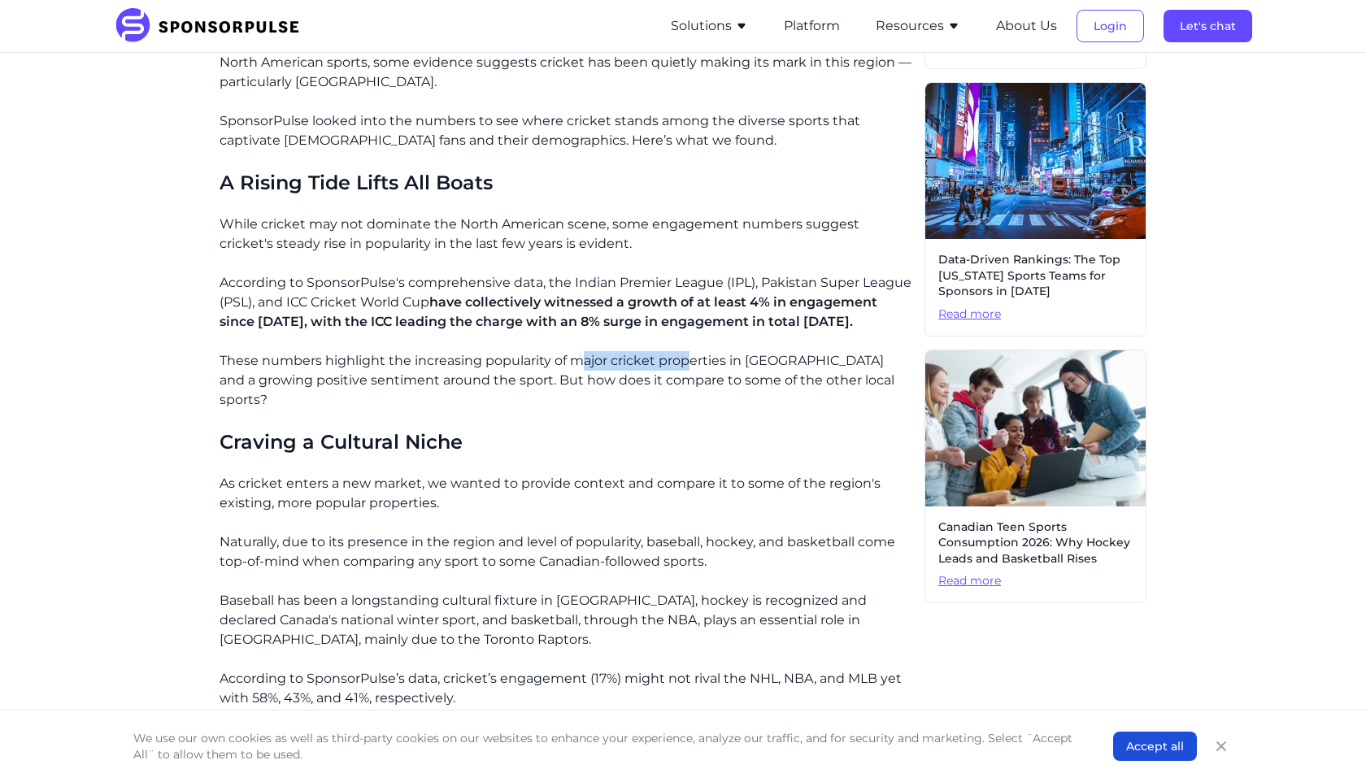
drag, startPoint x: 586, startPoint y: 366, endPoint x: 692, endPoint y: 365, distance: 105.7
click at [692, 365] on p "These numbers highlight the increasing popularity of major cricket properties i…" at bounding box center [566, 380] width 692 height 59
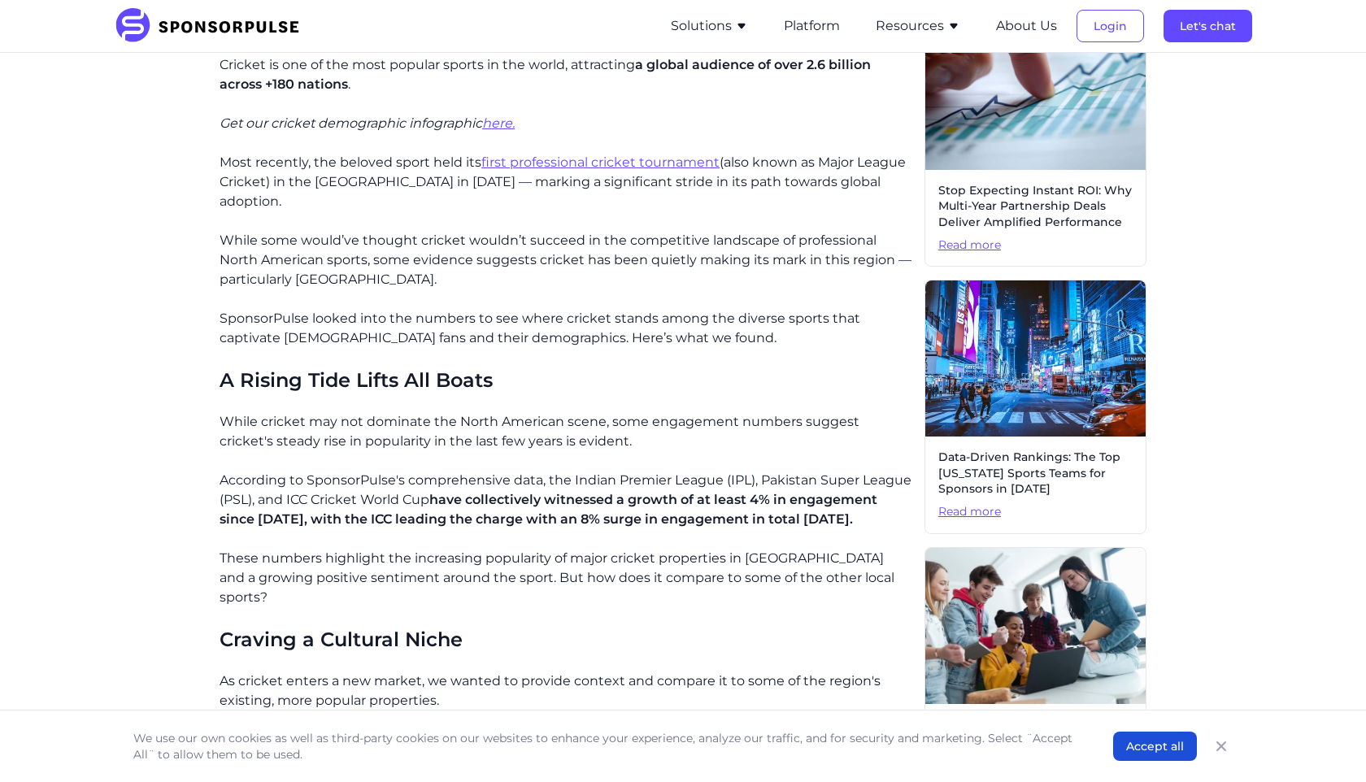
scroll to position [445, 0]
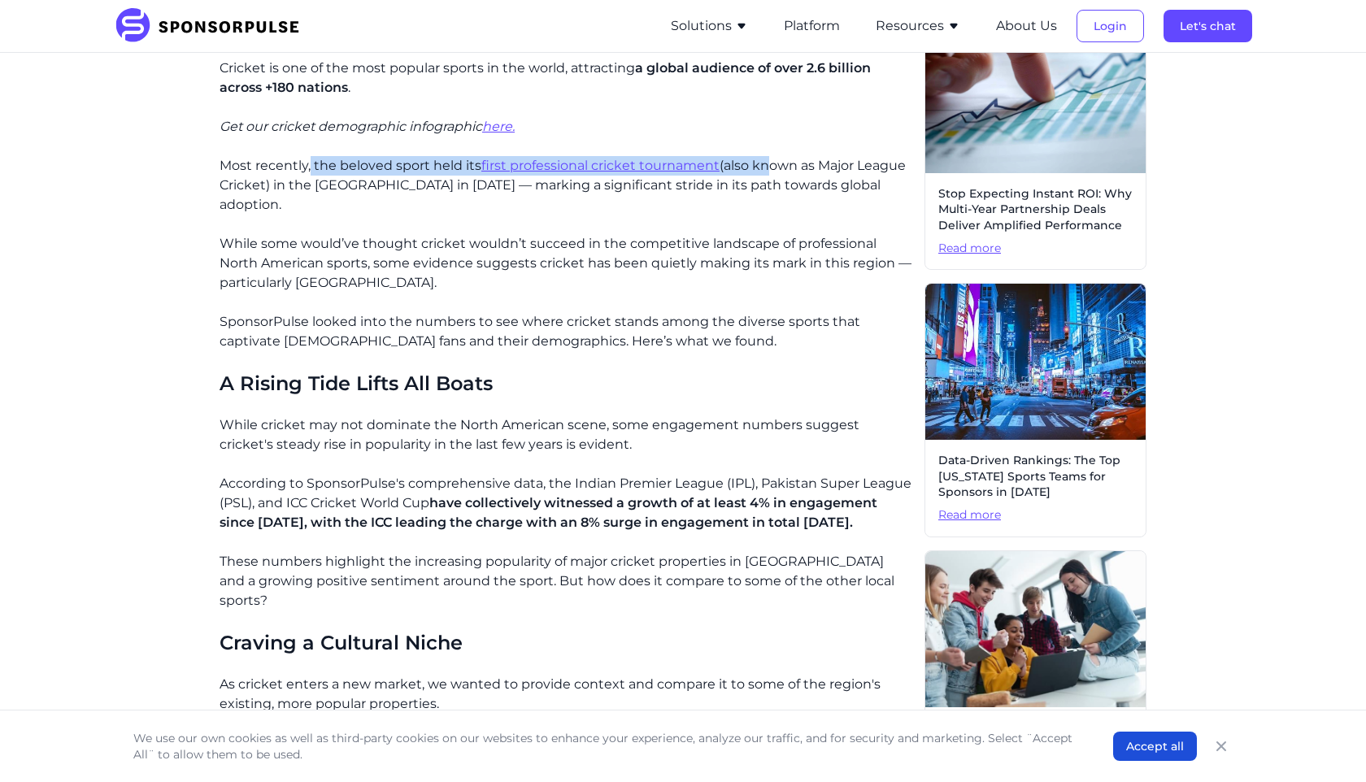
drag, startPoint x: 311, startPoint y: 162, endPoint x: 759, endPoint y: 164, distance: 448.8
click at [760, 164] on p "Most recently, the beloved sport held its first professional cricket tournament…" at bounding box center [566, 185] width 692 height 59
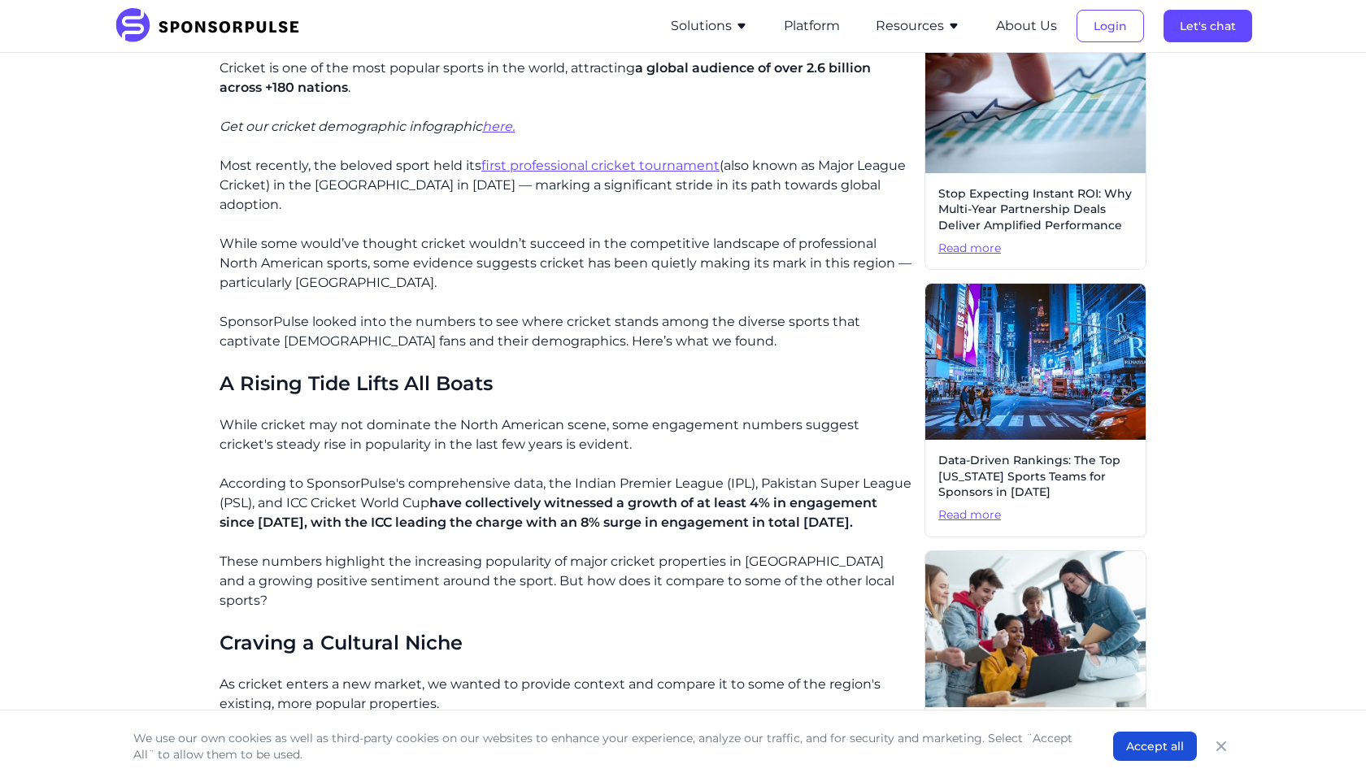
click at [338, 190] on p "Most recently, the beloved sport held its first professional cricket tournament…" at bounding box center [566, 185] width 692 height 59
drag, startPoint x: 524, startPoint y: 187, endPoint x: 761, endPoint y: 190, distance: 237.4
click at [761, 190] on p "Most recently, the beloved sport held its first professional cricket tournament…" at bounding box center [566, 185] width 692 height 59
drag, startPoint x: 277, startPoint y: 244, endPoint x: 682, endPoint y: 242, distance: 404.9
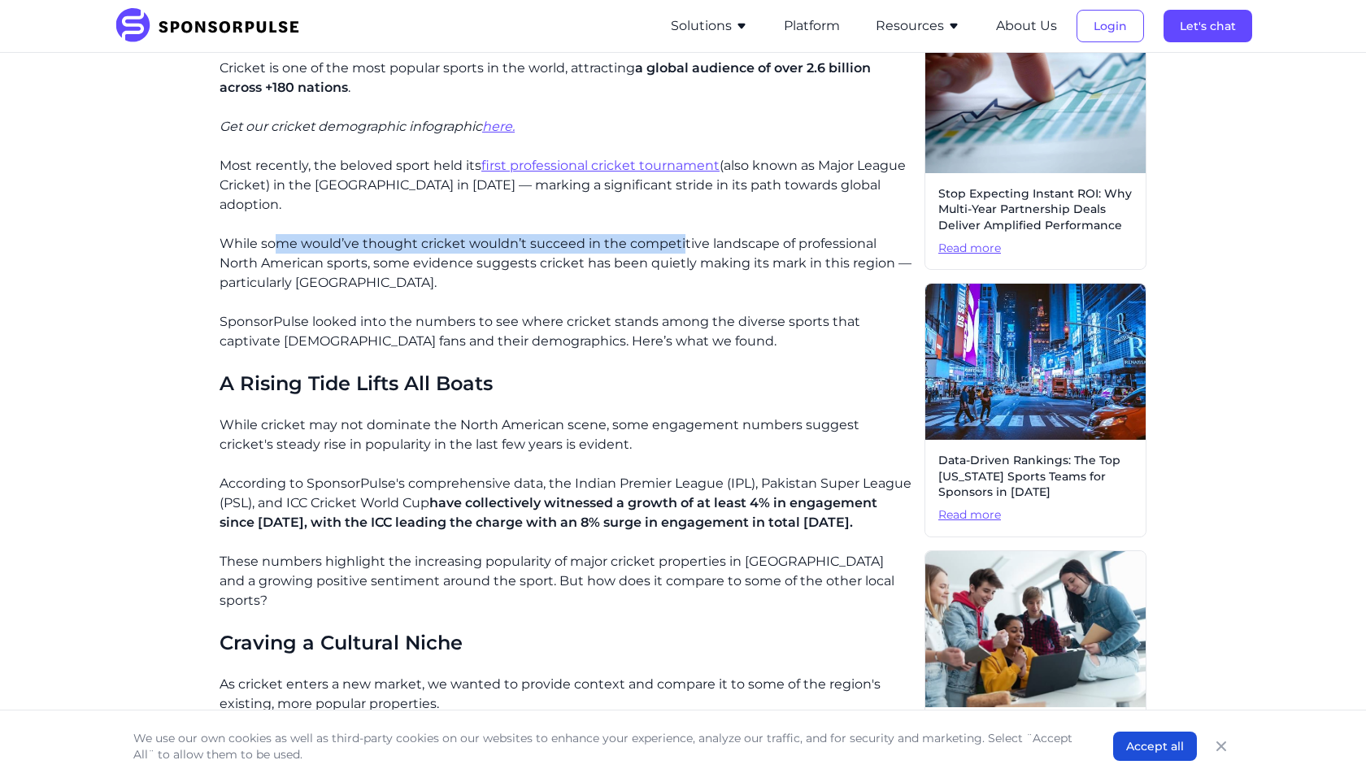
click at [682, 242] on p "While some would’ve thought cricket wouldn’t succeed in the competitive landsca…" at bounding box center [566, 263] width 692 height 59
drag, startPoint x: 415, startPoint y: 246, endPoint x: 752, endPoint y: 246, distance: 337.4
click at [750, 246] on p "While some would’ve thought cricket wouldn’t succeed in the competitive landsca…" at bounding box center [566, 263] width 692 height 59
click at [752, 246] on p "While some would’ve thought cricket wouldn’t succeed in the competitive landsca…" at bounding box center [566, 263] width 692 height 59
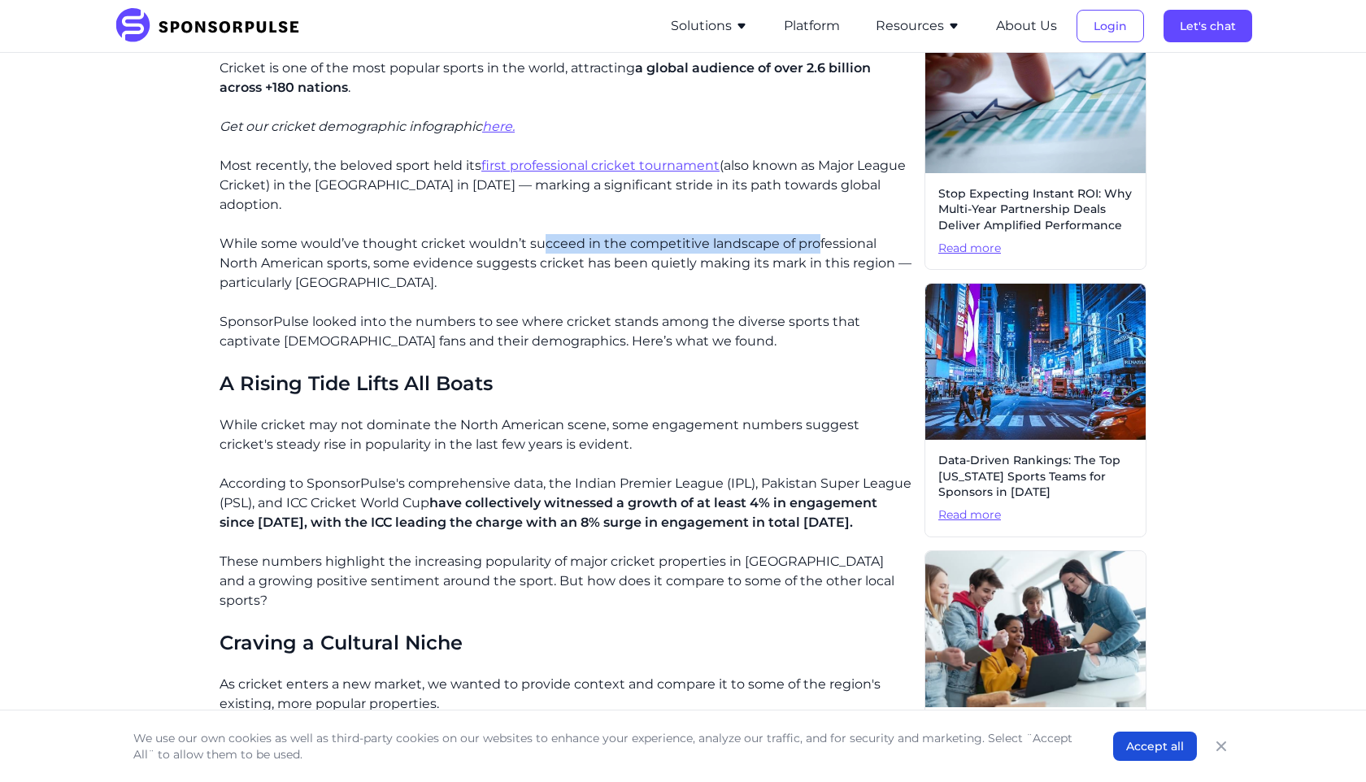
drag, startPoint x: 589, startPoint y: 244, endPoint x: 814, endPoint y: 247, distance: 224.4
click at [814, 247] on p "While some would’ve thought cricket wouldn’t succeed in the competitive landsca…" at bounding box center [566, 263] width 692 height 59
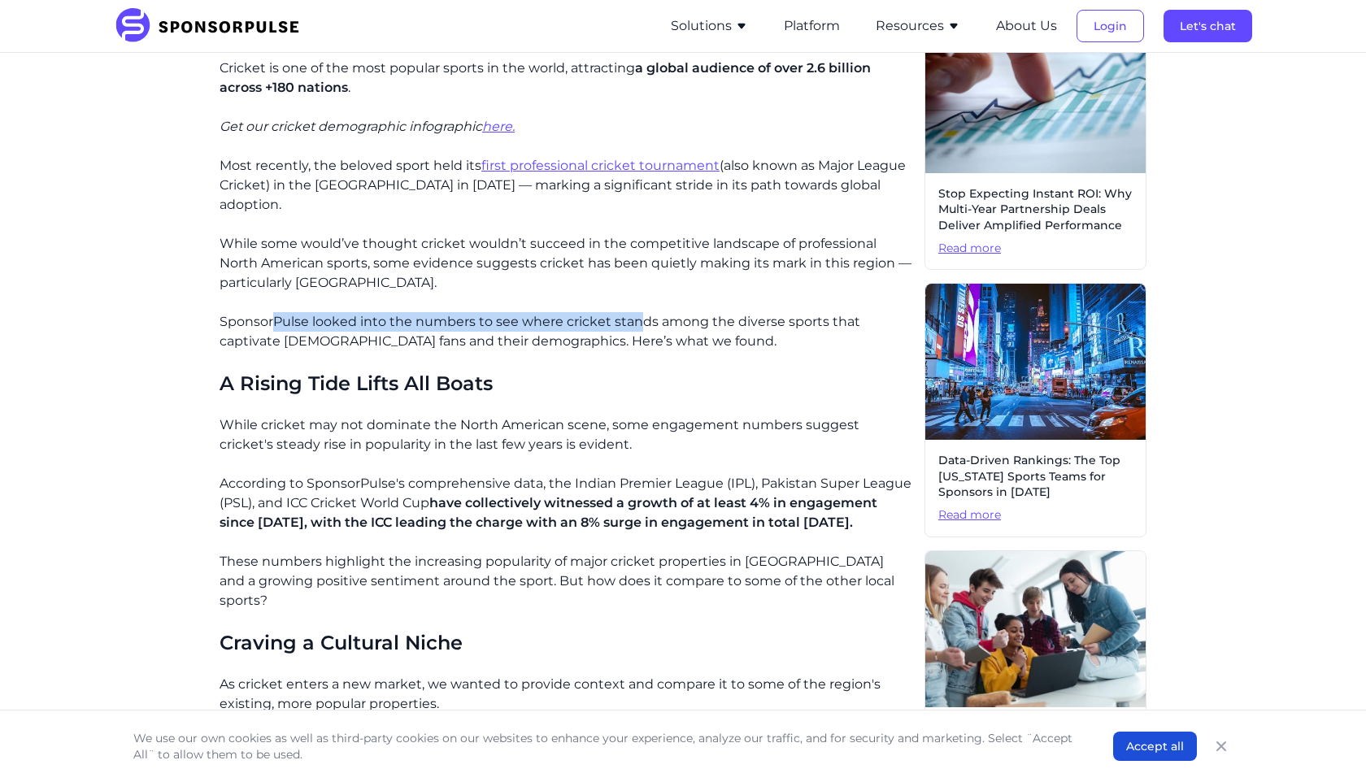
drag, startPoint x: 273, startPoint y: 320, endPoint x: 647, endPoint y: 320, distance: 374.0
click at [645, 320] on p "SponsorPulse looked into the numbers to see where cricket stands among the dive…" at bounding box center [566, 331] width 692 height 39
click at [647, 320] on p "SponsorPulse looked into the numbers to see where cricket stands among the dive…" at bounding box center [566, 331] width 692 height 39
